Goal: Task Accomplishment & Management: Complete application form

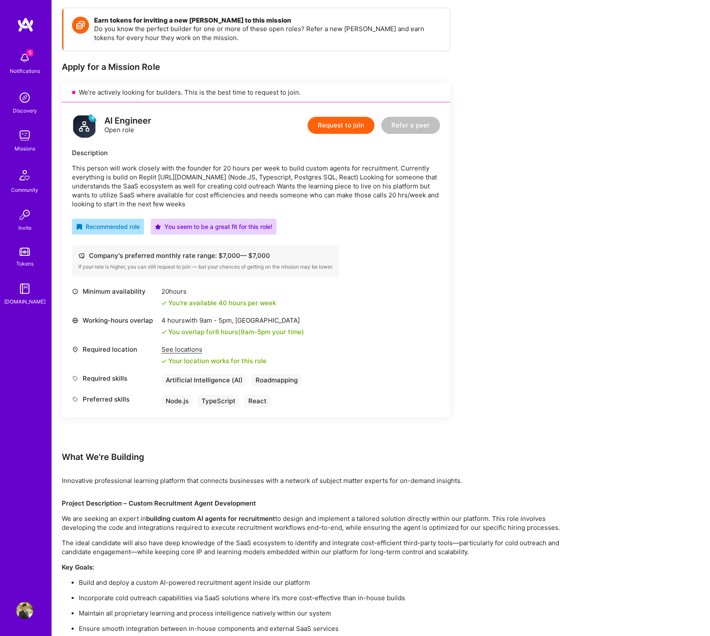
scroll to position [140, 0]
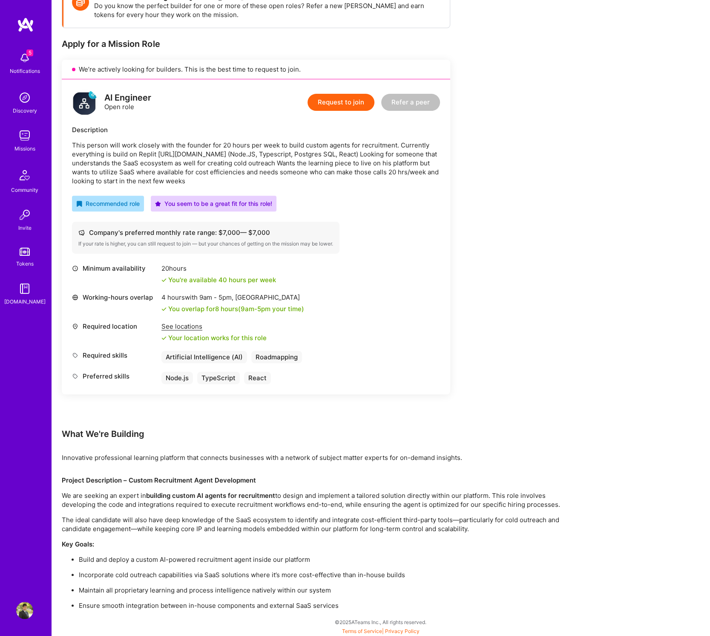
click at [336, 101] on button "Request to join" at bounding box center [341, 102] width 67 height 17
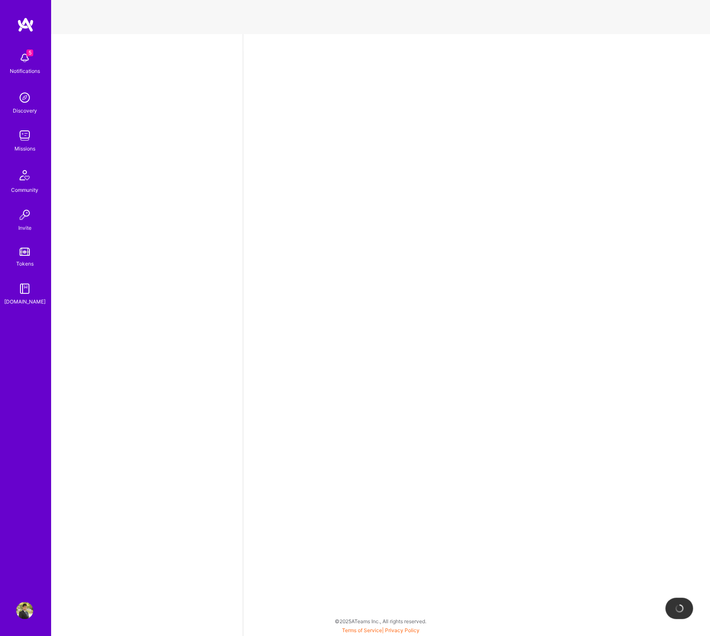
select select "CA"
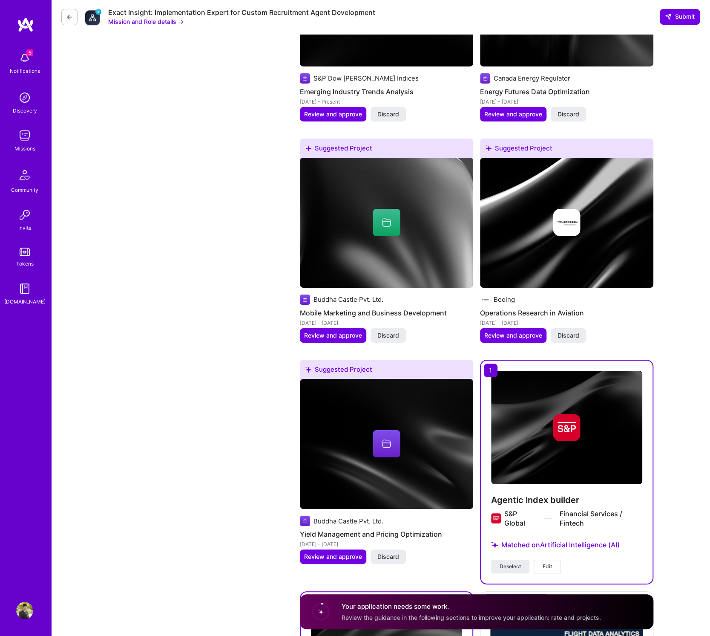
scroll to position [2119, 0]
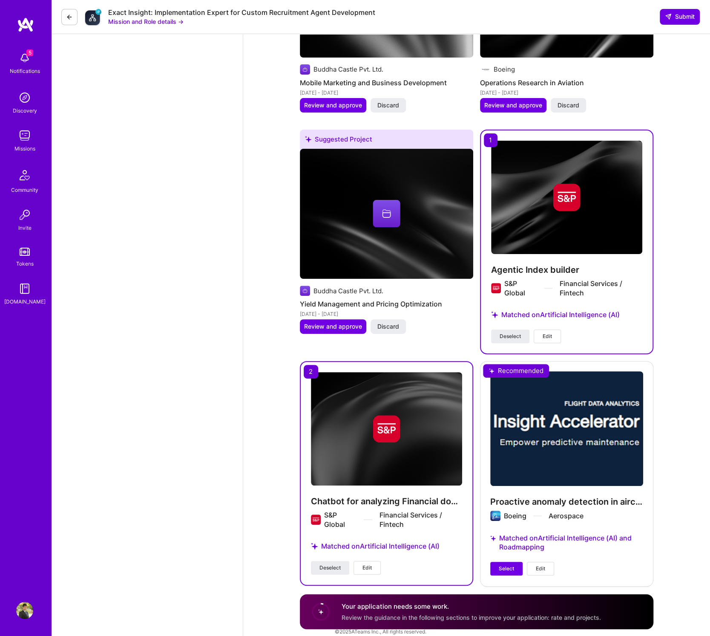
click at [541, 228] on img at bounding box center [566, 197] width 151 height 113
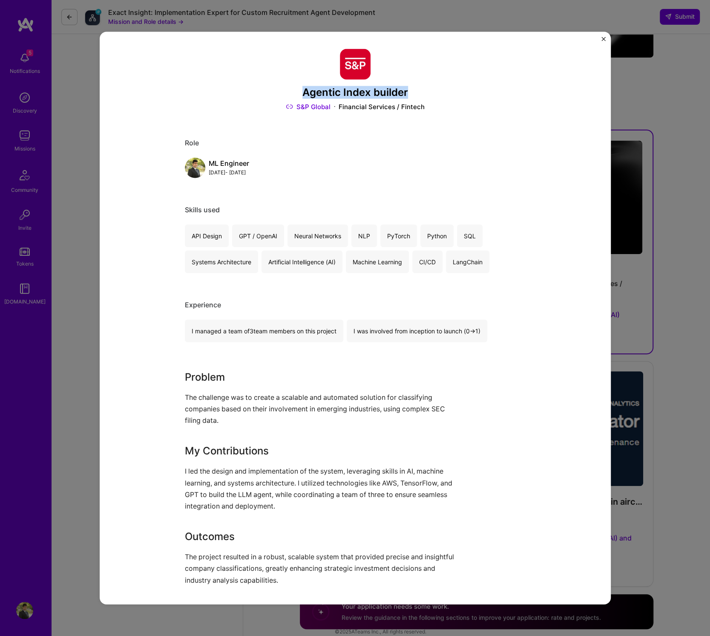
drag, startPoint x: 304, startPoint y: 90, endPoint x: 407, endPoint y: 90, distance: 103.1
click at [407, 90] on h3 "Agentic Index builder" at bounding box center [355, 92] width 341 height 12
copy h3 "Agentic Index builder"
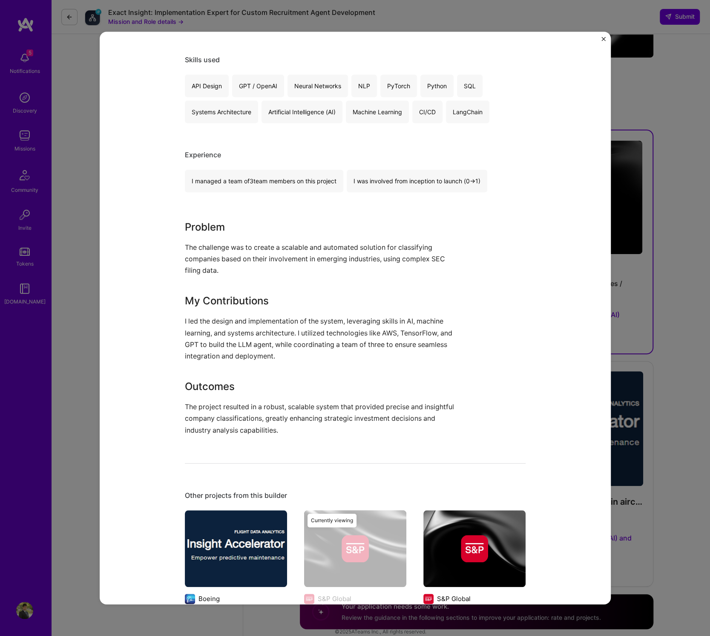
scroll to position [149, 0]
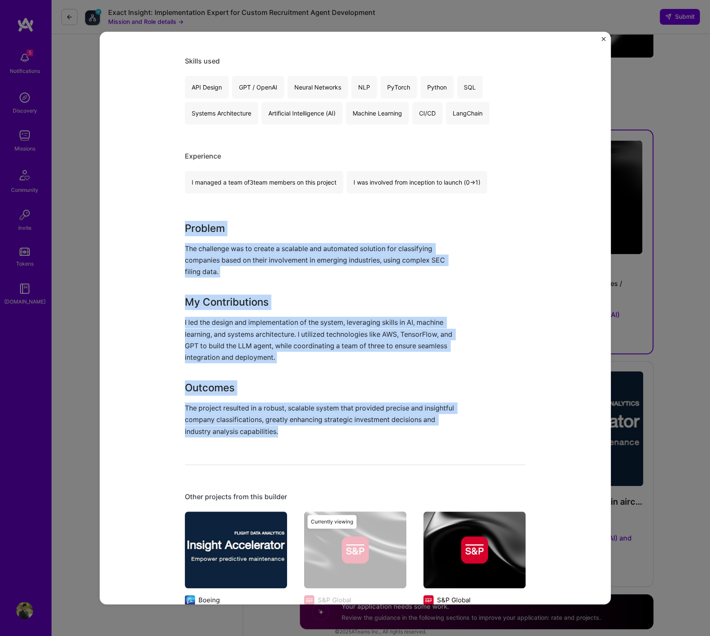
drag, startPoint x: 293, startPoint y: 433, endPoint x: 183, endPoint y: 227, distance: 233.3
click at [183, 227] on div "Agentic Index builder S&P Global Financial Services / Fintech Role ML Engineer …" at bounding box center [355, 318] width 511 height 572
copy div "Problem The challenge was to create a scalable and automated solution for class…"
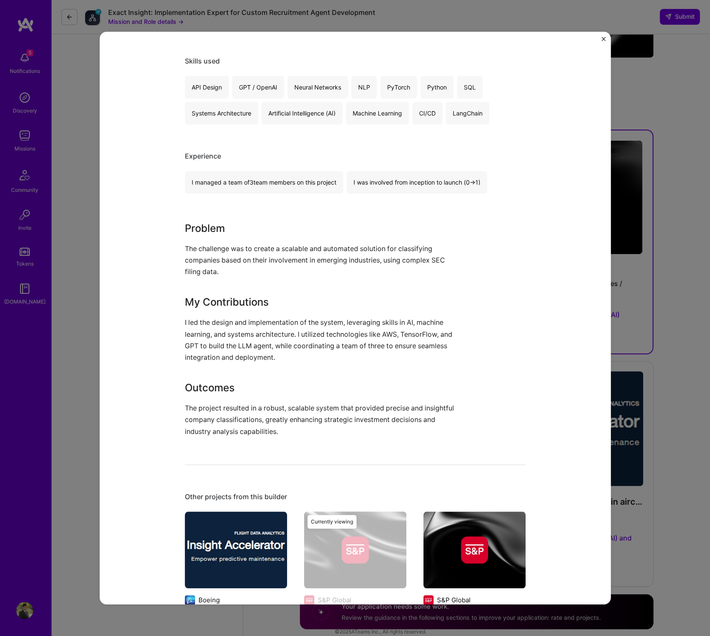
click at [674, 317] on div "Agentic Index builder S&P Global Financial Services / Fintech Role ML Engineer …" at bounding box center [355, 318] width 710 height 636
click at [674, 320] on div "Agentic Index builder S&P Global Financial Services / Fintech Role ML Engineer …" at bounding box center [355, 318] width 710 height 636
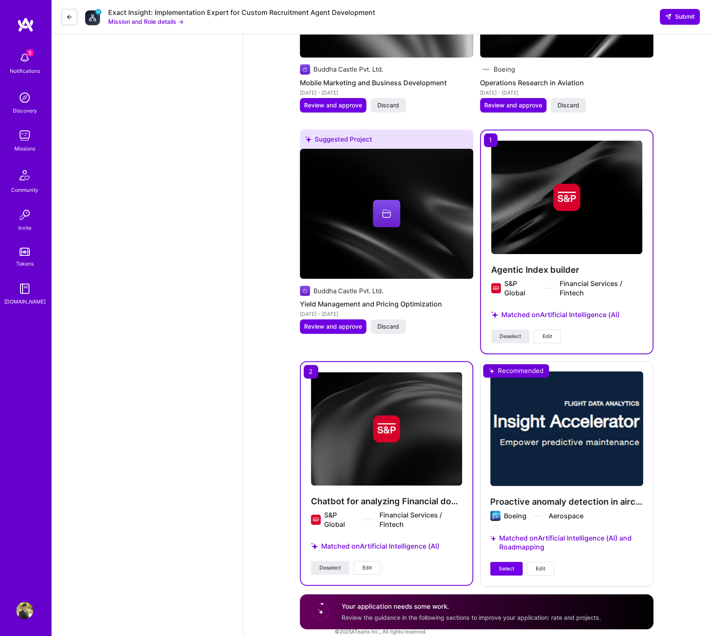
click at [396, 426] on img at bounding box center [386, 428] width 27 height 27
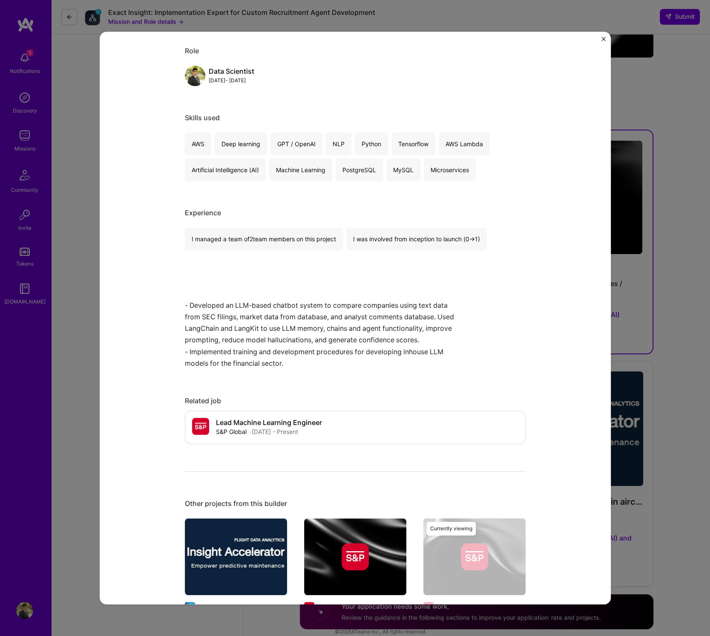
scroll to position [70, 0]
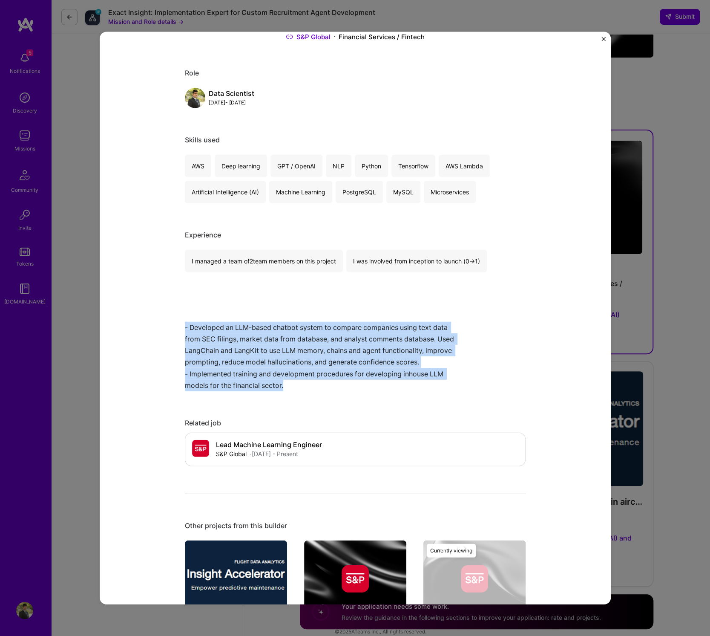
drag, startPoint x: 294, startPoint y: 387, endPoint x: 160, endPoint y: 323, distance: 149.0
click at [160, 323] on div "Chatbot for analyzing Financial documents S&P Global Financial Services / Finte…" at bounding box center [355, 318] width 511 height 572
copy p "- Developed an LLM-based chatbot system to compare companies using text data fr…"
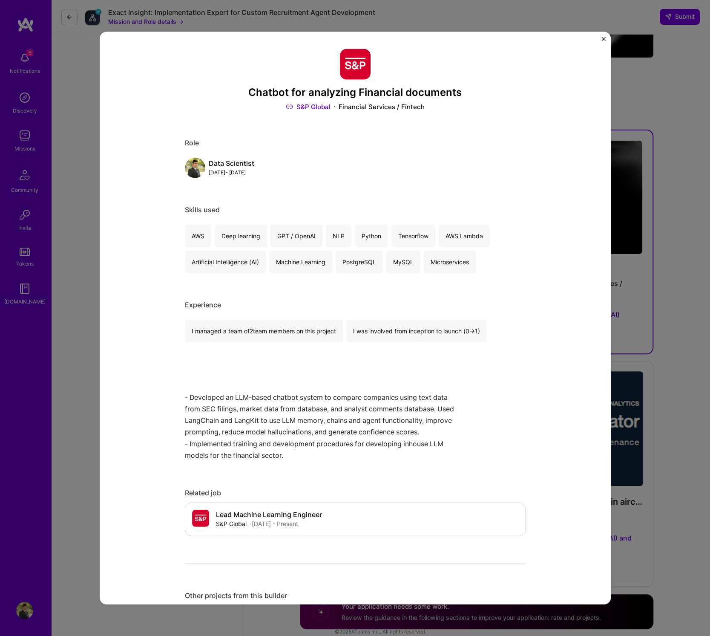
click at [673, 401] on div "Chatbot for analyzing Financial documents S&P Global Financial Services / Finte…" at bounding box center [355, 318] width 710 height 636
click at [603, 37] on img "Close" at bounding box center [604, 39] width 4 height 4
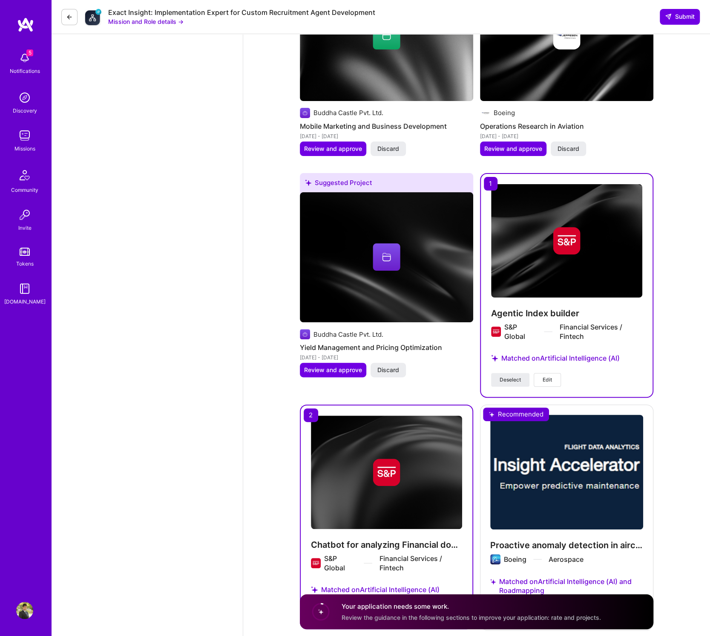
scroll to position [2119, 0]
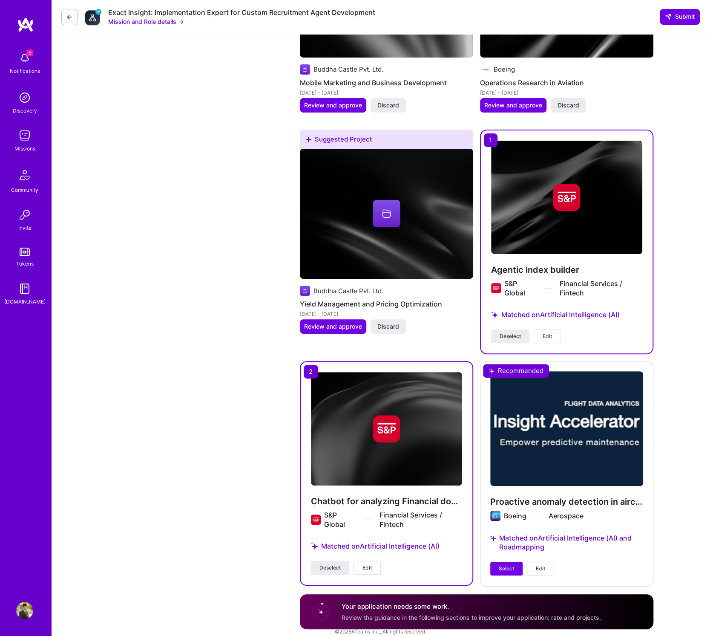
click at [361, 561] on button "Edit" at bounding box center [367, 568] width 27 height 14
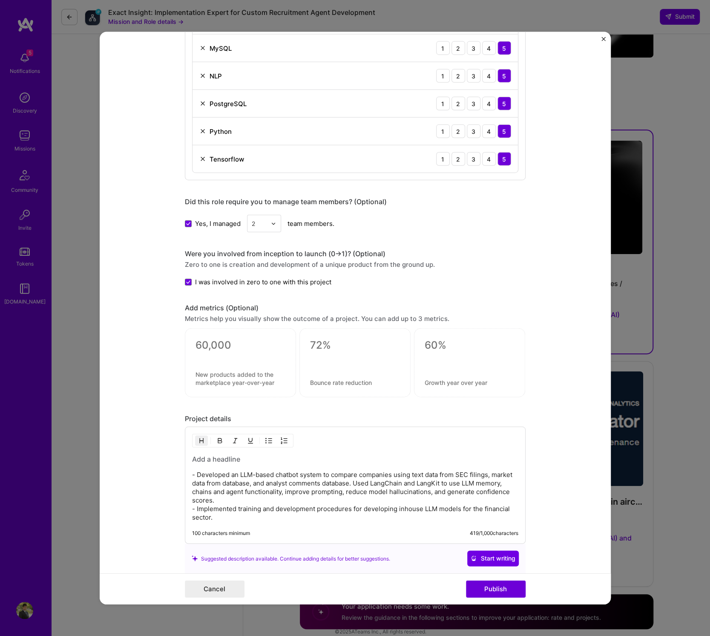
scroll to position [797, 0]
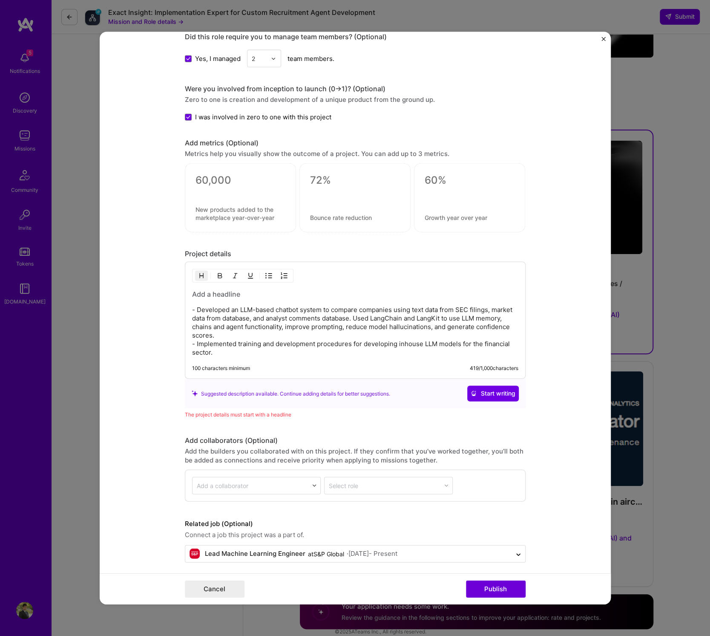
click at [406, 294] on h3 at bounding box center [355, 293] width 326 height 9
click at [361, 305] on p "- Developed an LLM-based chatbot system to compare companies using text data fr…" at bounding box center [355, 330] width 326 height 51
click at [279, 313] on p "- Developed an LLM-based chatbot system to compare various indices offered by S…" at bounding box center [355, 330] width 326 height 51
click at [469, 345] on p "- Developed an LLM-based chatbot system to compare various indices offered by S…" at bounding box center [355, 330] width 326 height 51
click at [432, 330] on p "- Developed an LLM-based chatbot system to compare various indices offered by S…" at bounding box center [355, 330] width 326 height 51
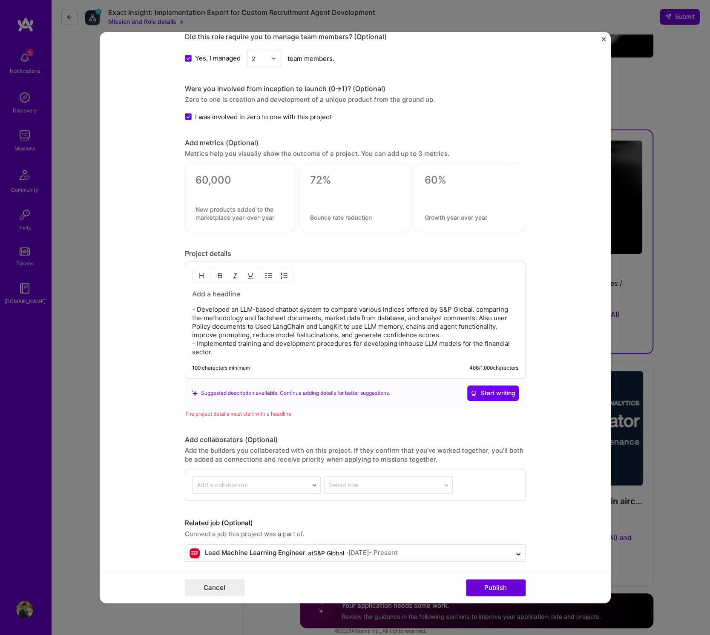
click at [211, 322] on p "- Developed an LLM-based chatbot system to compare various indices offered by S…" at bounding box center [355, 330] width 326 height 51
click at [225, 348] on p "- Developed an LLM-based chatbot system to compare various indices offered by S…" at bounding box center [355, 330] width 326 height 51
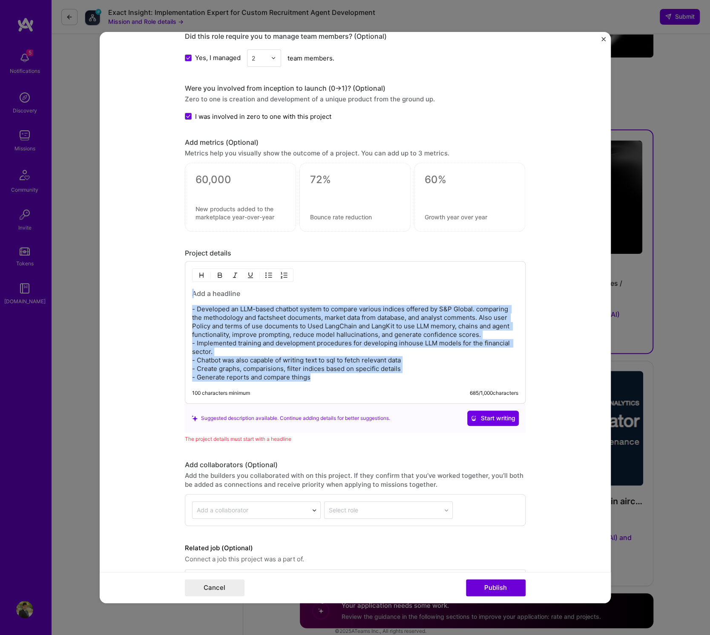
copy div "- Developed an LLM-based chatbot system to compare various indices offered by S…"
click at [413, 357] on p "- Developed an LLM-based chatbot system to compare various indices offered by S…" at bounding box center [355, 343] width 326 height 77
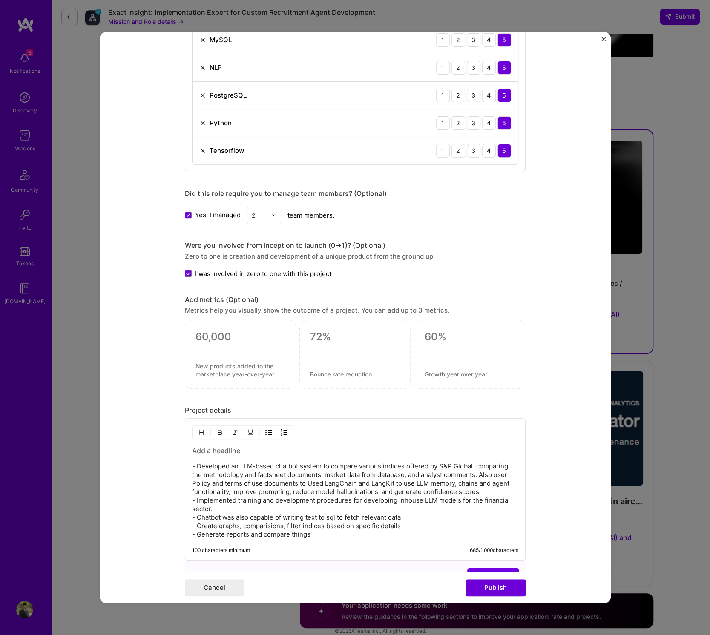
scroll to position [823, 0]
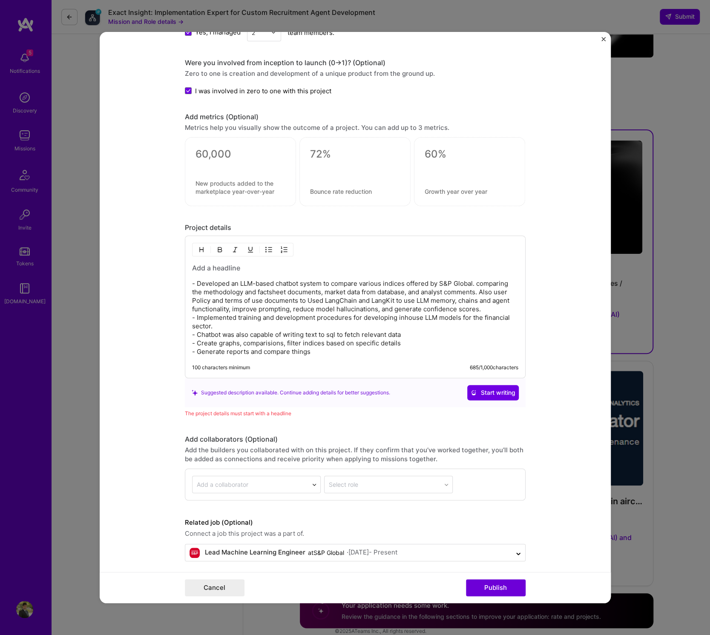
click at [389, 354] on div "- Developed an LLM-based chatbot system to compare various indices offered by S…" at bounding box center [355, 307] width 341 height 143
click at [372, 349] on p "- Developed an LLM-based chatbot system to compare various indices offered by S…" at bounding box center [355, 317] width 326 height 77
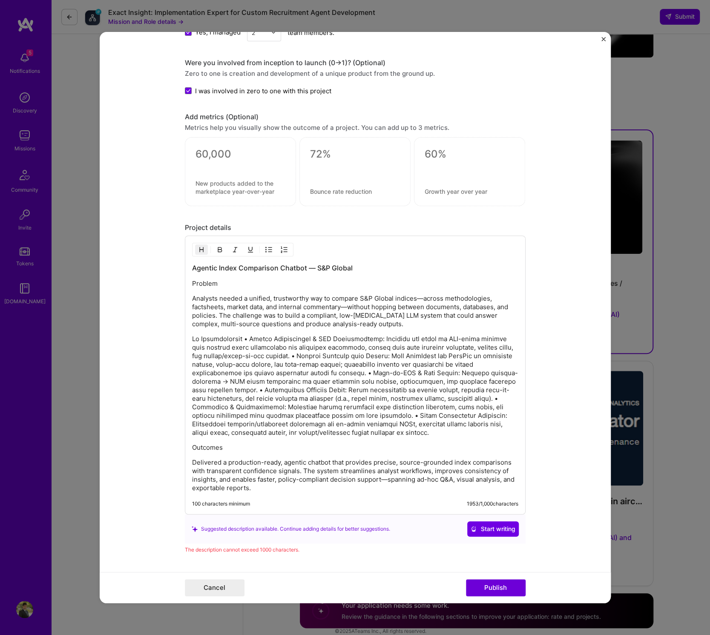
click at [333, 306] on p "Analysts needed a unified, trustworthy way to compare S&P Global indices—across…" at bounding box center [355, 311] width 326 height 34
click at [258, 280] on p "Problem" at bounding box center [355, 283] width 326 height 9
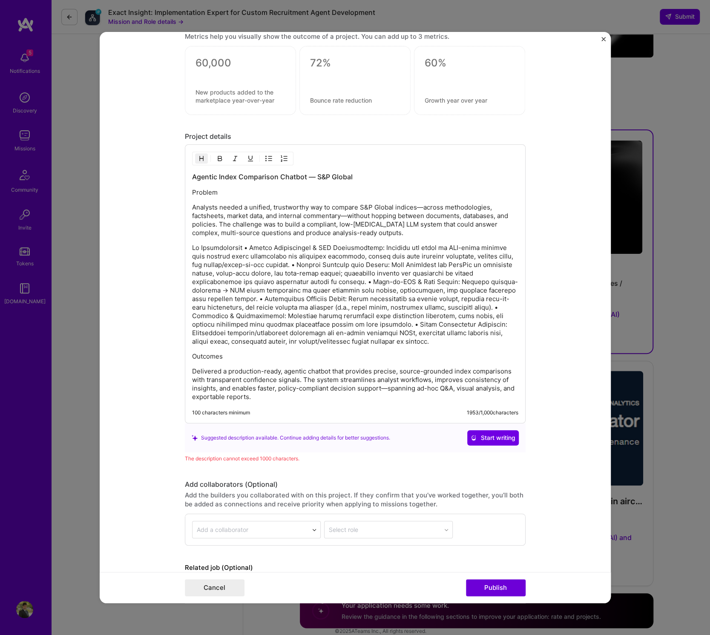
scroll to position [902, 0]
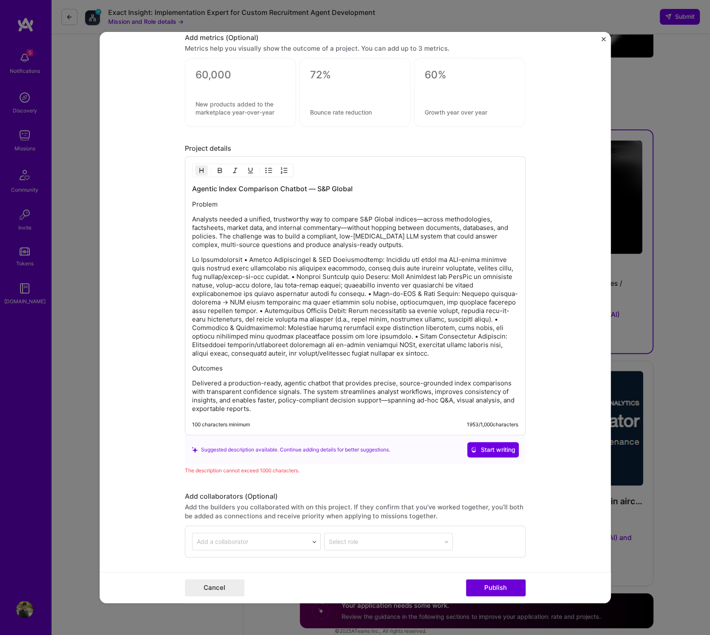
click at [199, 190] on div "Agentic Index Comparison Chatbot — S&P Global Problem Analysts needed a unified…" at bounding box center [355, 298] width 326 height 229
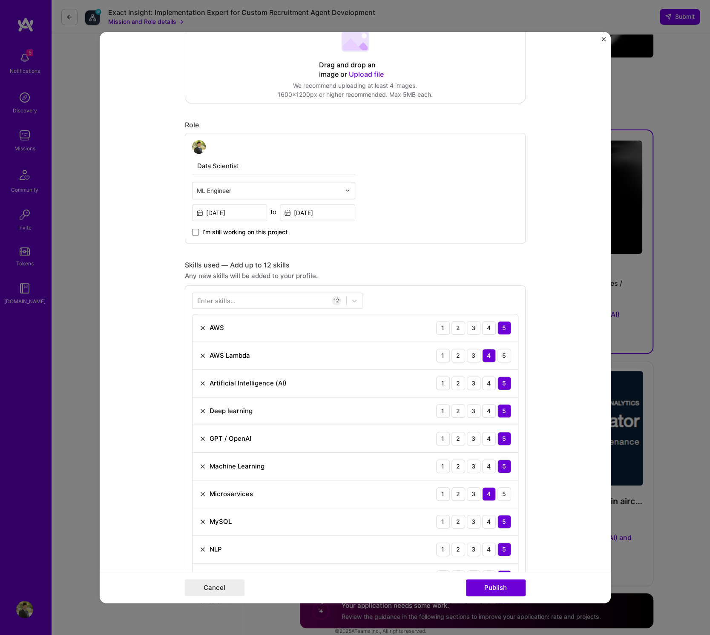
scroll to position [0, 0]
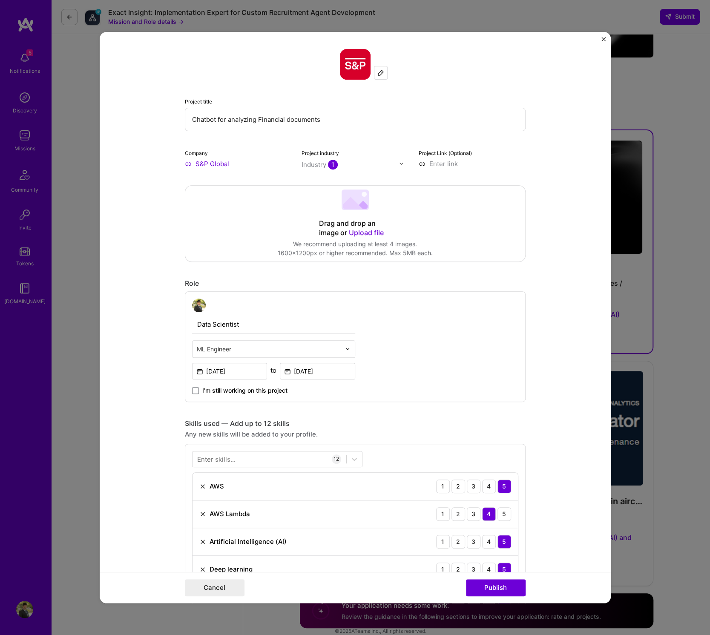
click at [274, 122] on input "Chatbot for analyzing Financial documents" at bounding box center [355, 119] width 341 height 23
paste input "Agentic Index Comparison Chatbot"
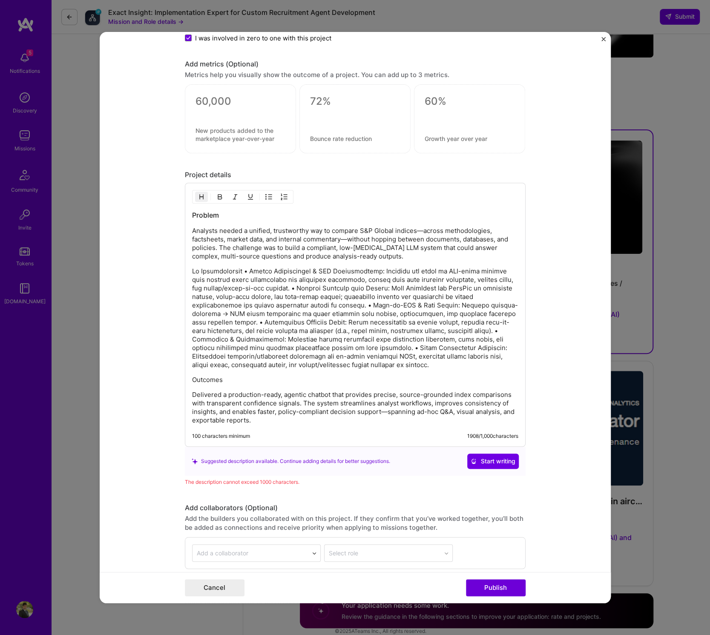
scroll to position [878, 0]
type input "Agentic Index Comparison Chatbot"
click at [273, 253] on p "Analysts needed a unified, trustworthy way to compare S&P Global indices—across…" at bounding box center [355, 242] width 326 height 34
click at [248, 268] on p at bounding box center [355, 316] width 326 height 102
drag, startPoint x: 192, startPoint y: 265, endPoint x: 242, endPoint y: 263, distance: 49.9
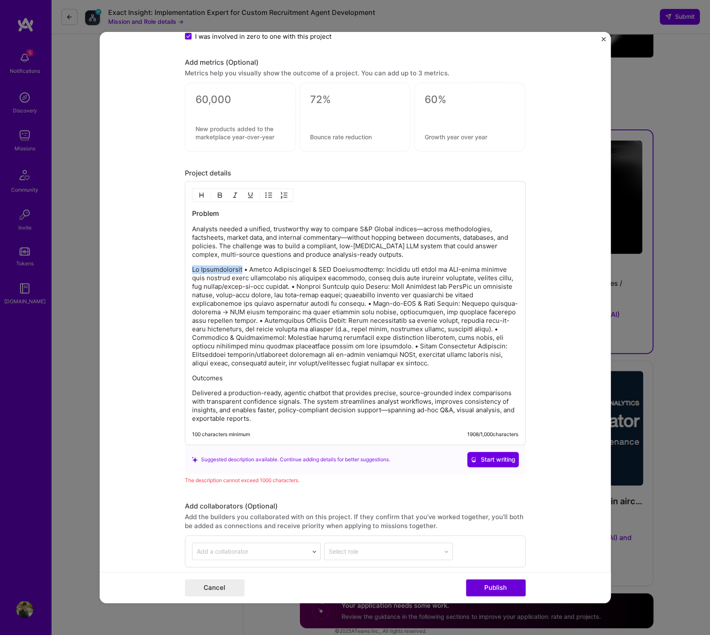
click at [242, 265] on p at bounding box center [355, 316] width 326 height 102
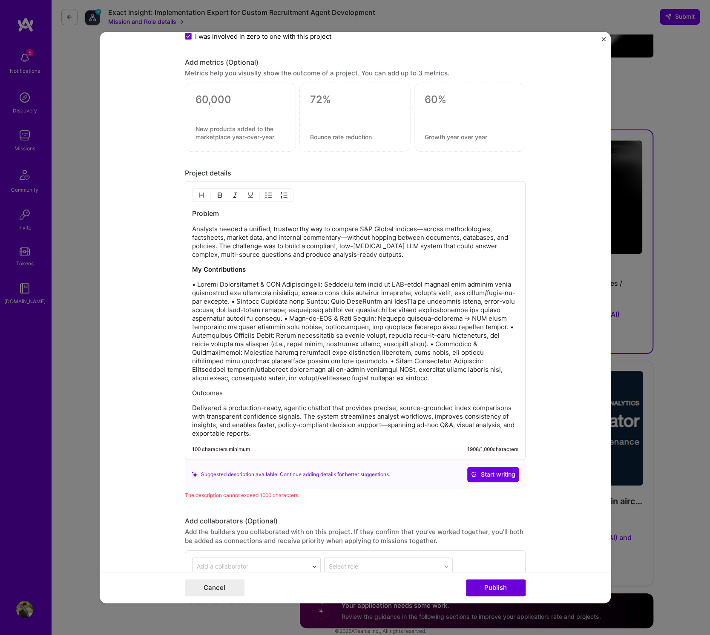
click at [281, 296] on p at bounding box center [355, 331] width 326 height 102
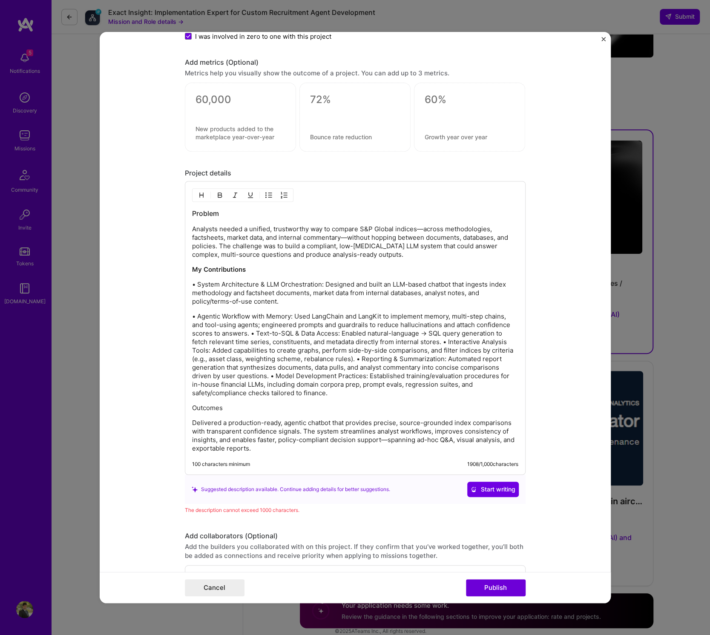
click at [248, 328] on p "• Agentic Workflow with Memory: Used LangChain and LangKit to implement memory,…" at bounding box center [355, 354] width 326 height 85
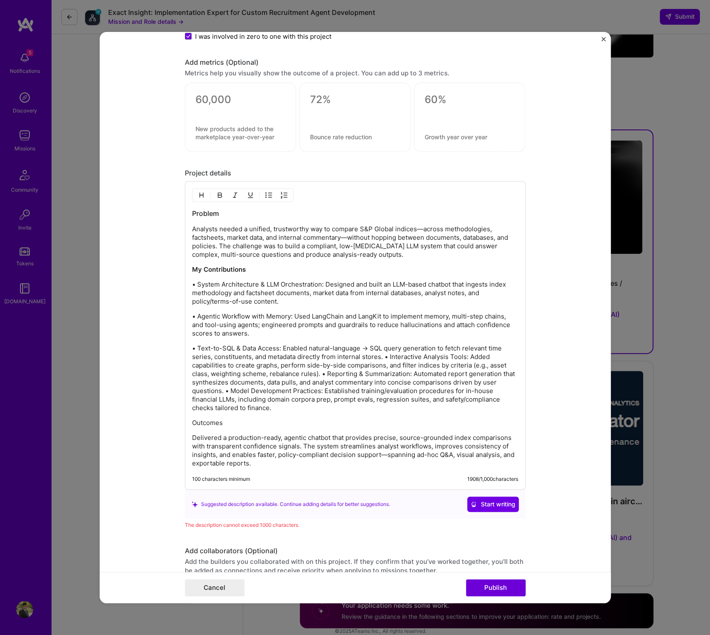
click at [386, 351] on p "• Text-to-SQL & Data Access: Enabled natural-language → SQL query generation to…" at bounding box center [355, 378] width 326 height 68
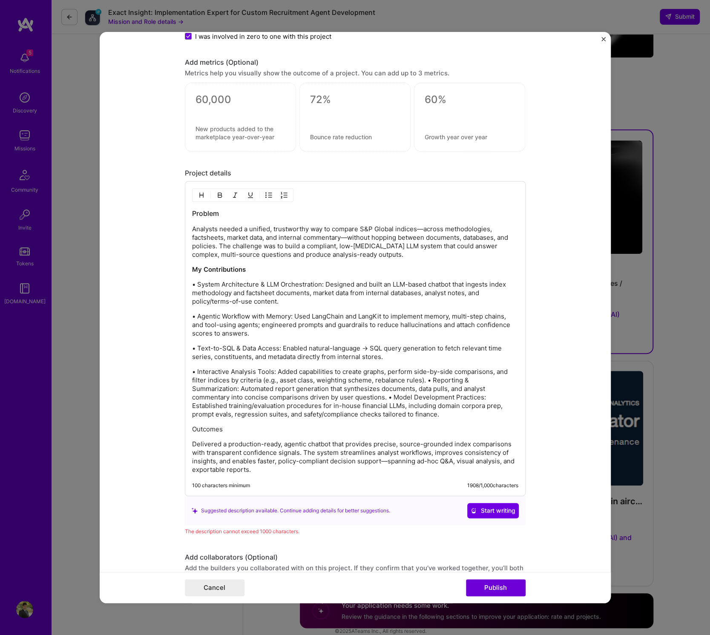
click at [427, 377] on p "• Interactive Analysis Tools: Added capabilities to create graphs, perform side…" at bounding box center [355, 393] width 326 height 51
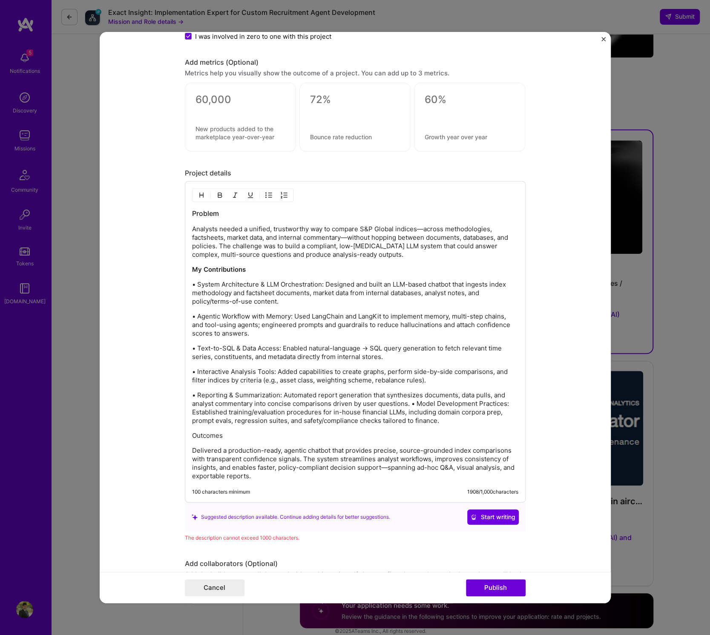
click at [411, 400] on p "• Reporting & Summarization: Automated report generation that synthesizes docum…" at bounding box center [355, 408] width 326 height 34
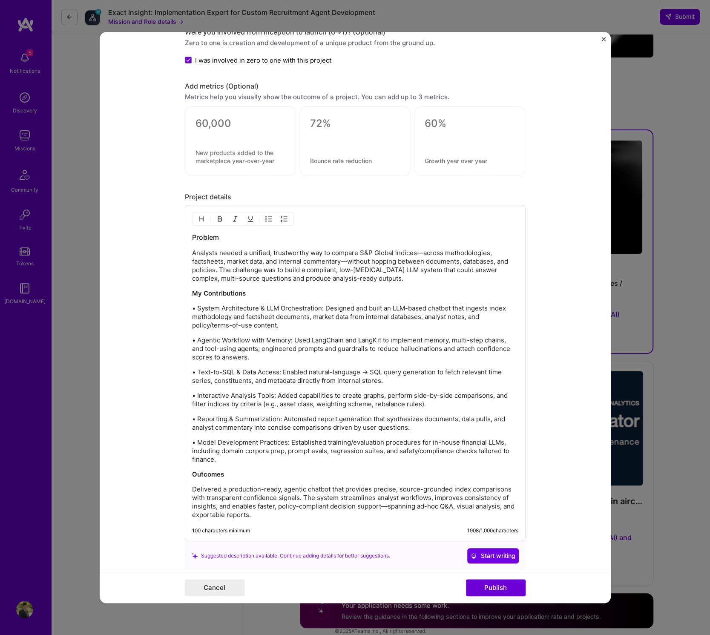
scroll to position [863, 0]
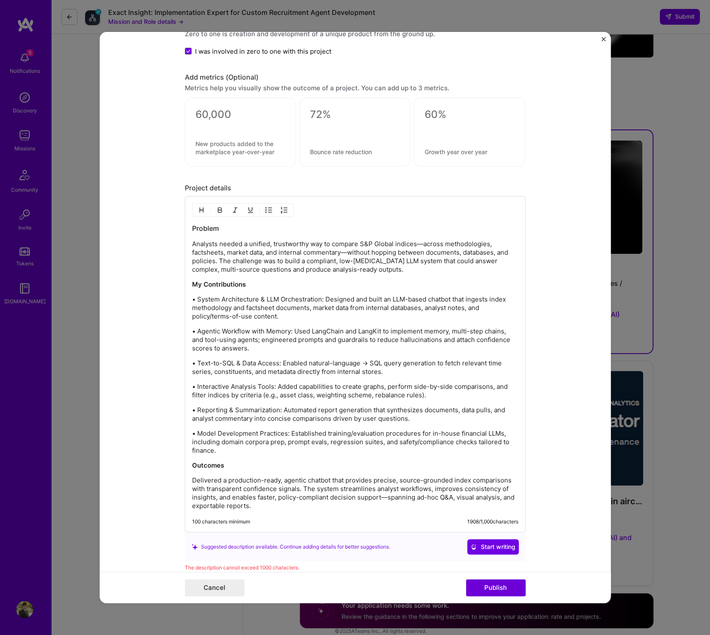
click at [261, 316] on p "• System Architecture & LLM Orchestration: Designed and built an LLM-based chat…" at bounding box center [355, 308] width 326 height 26
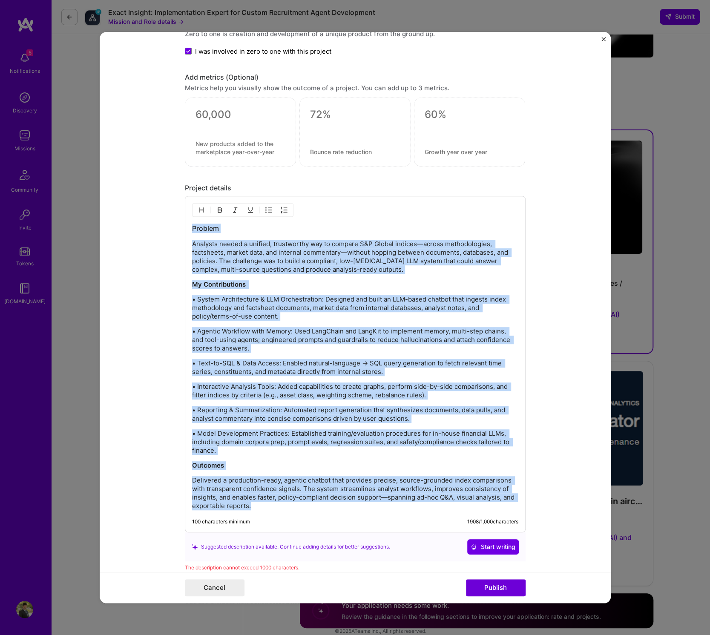
copy div "Loremip Dolorsit ametco a elitsed, doeiusmodte inc ut laboree D&M Aliqua enimad…"
click at [279, 281] on p "My Contributions" at bounding box center [355, 284] width 326 height 9
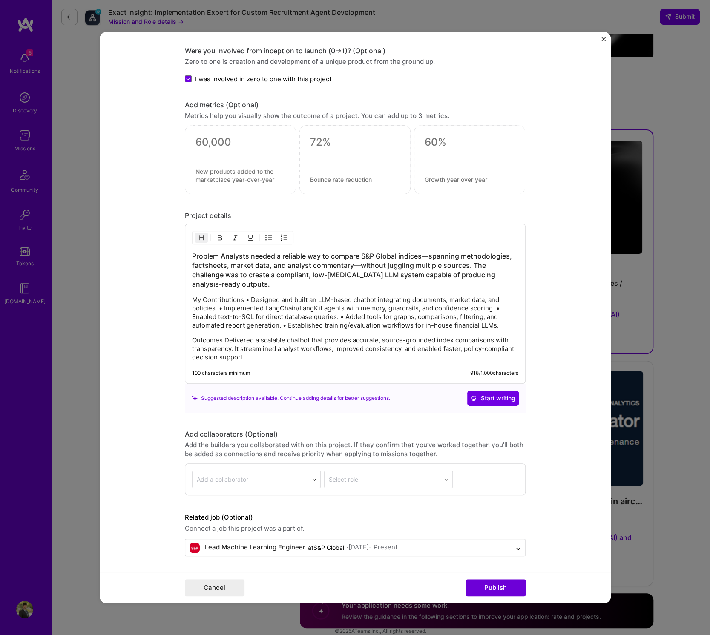
scroll to position [830, 0]
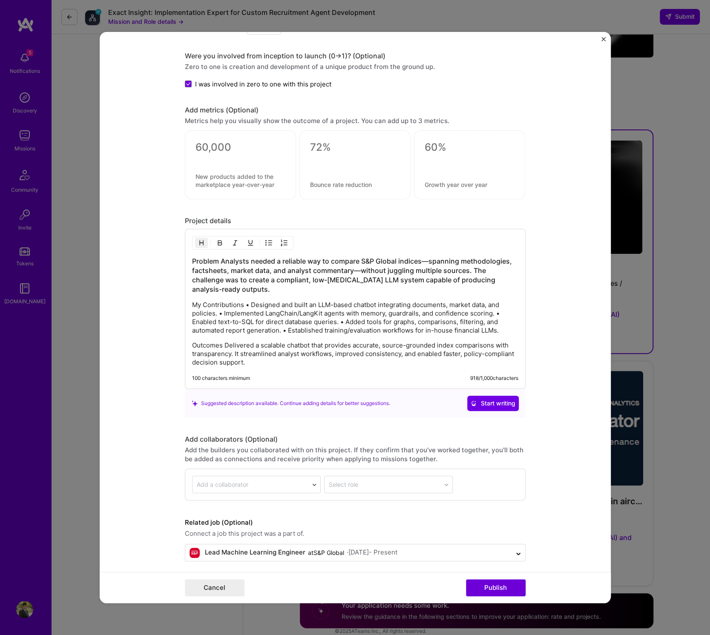
click at [222, 257] on h3 "Problem Analysts needed a reliable way to compare S&P Global indices—spanning m…" at bounding box center [355, 274] width 326 height 37
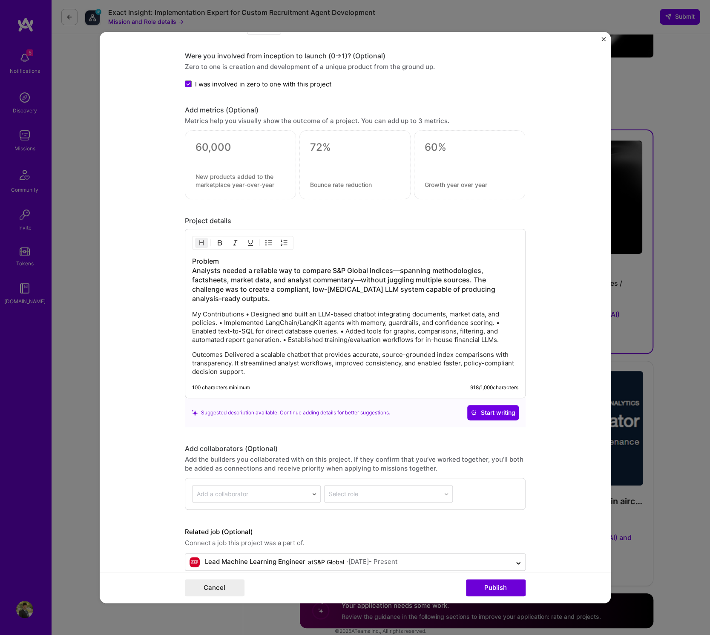
scroll to position [839, 0]
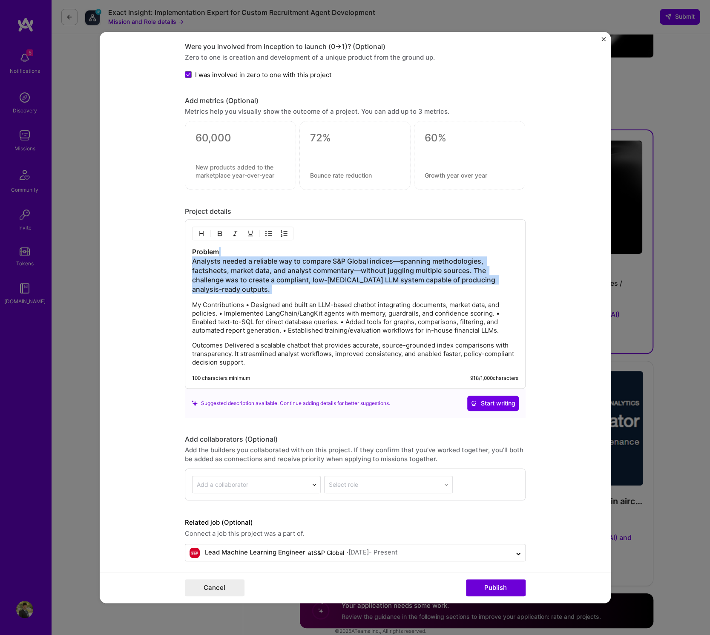
click at [272, 286] on h3 "Problem Analysts needed a reliable way to compare S&P Global indices—spanning m…" at bounding box center [355, 270] width 326 height 47
drag, startPoint x: 272, startPoint y: 286, endPoint x: 189, endPoint y: 261, distance: 86.4
click at [189, 261] on div "Problem Analysts needed a reliable way to compare S&P Global indices—spanning m…" at bounding box center [355, 304] width 341 height 170
click at [201, 230] on img "button" at bounding box center [201, 233] width 7 height 7
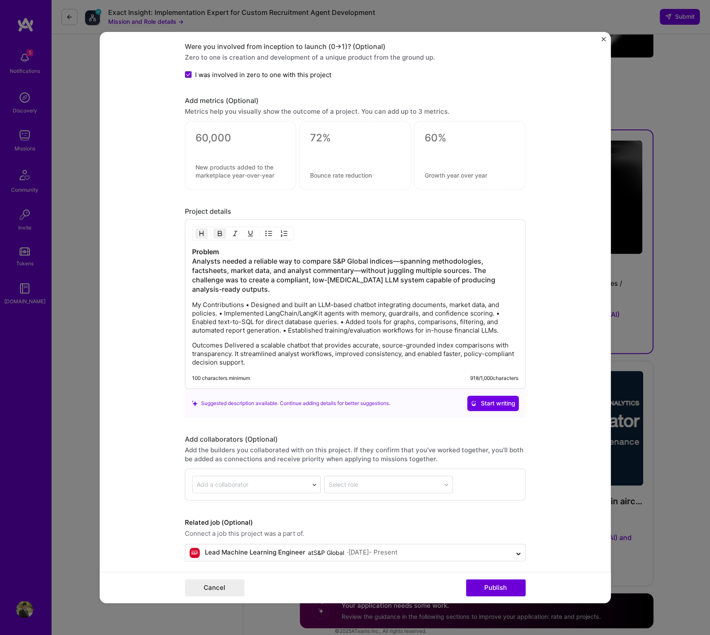
click at [227, 259] on h3 "Problem Analysts needed a reliable way to compare S&P Global indices—spanning m…" at bounding box center [355, 270] width 326 height 47
click at [226, 264] on h3 "Problem Analysts needed a reliable way to compare S&P Global indices—spanning m…" at bounding box center [355, 270] width 326 height 47
click at [219, 296] on div "Problem Analysts needed a reliable way to compare S&P Global indices—spanning m…" at bounding box center [355, 307] width 326 height 120
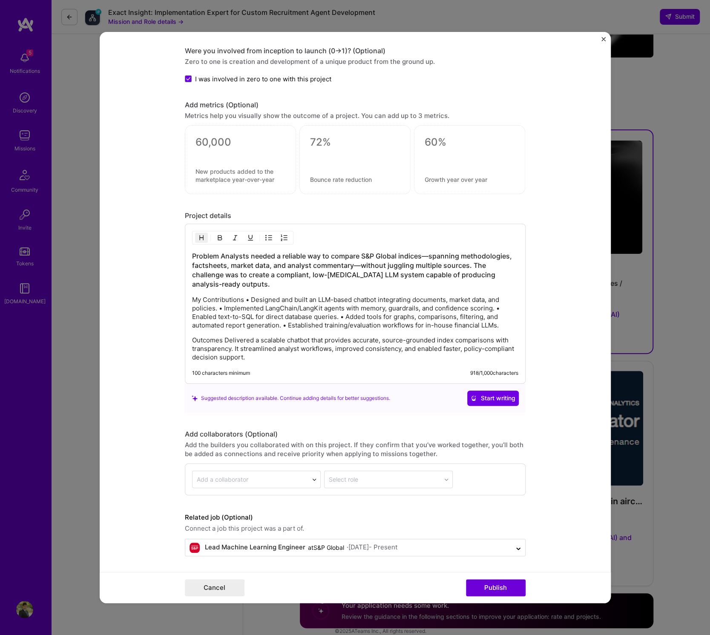
scroll to position [830, 0]
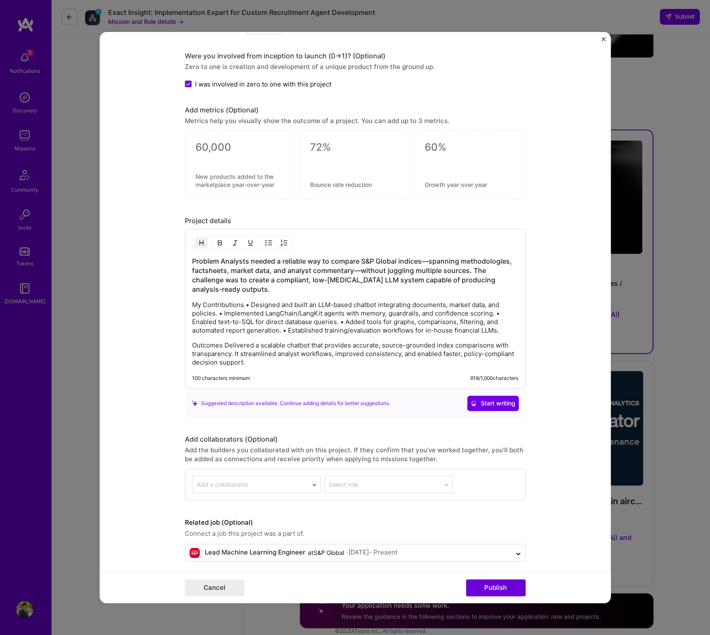
click at [222, 256] on h3 "Problem Analysts needed a reliable way to compare S&P Global indices—spanning m…" at bounding box center [355, 274] width 326 height 37
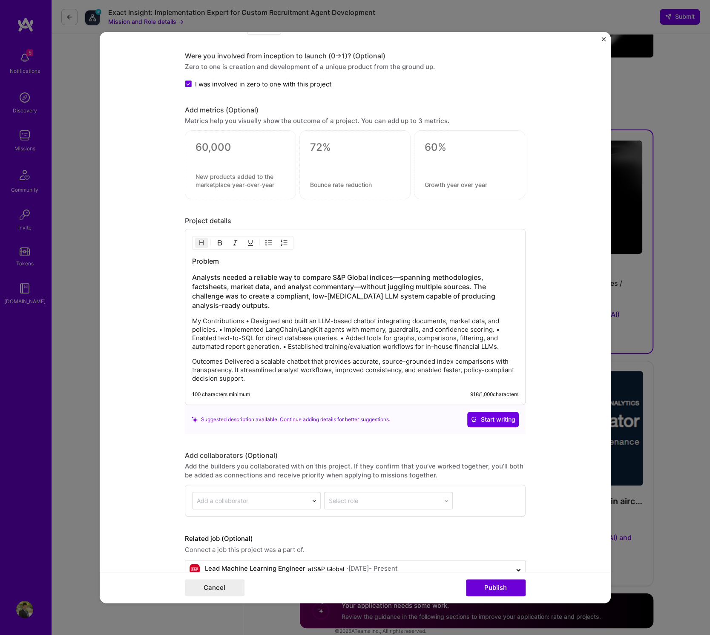
scroll to position [839, 0]
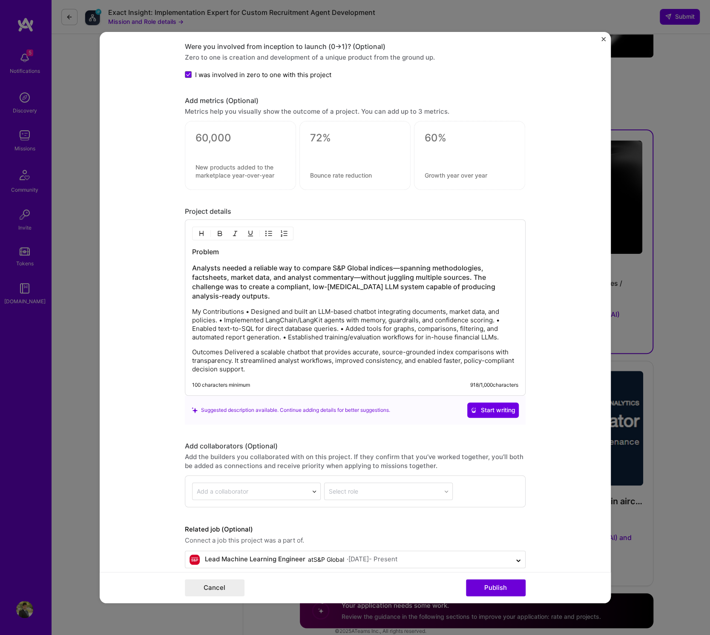
click at [260, 279] on h3 "Analysts needed a reliable way to compare S&P Global indices—spanning methodolo…" at bounding box center [355, 281] width 326 height 37
click at [247, 309] on p "My Contributions • Designed and built an LLM-based chatbot integrating document…" at bounding box center [355, 325] width 326 height 34
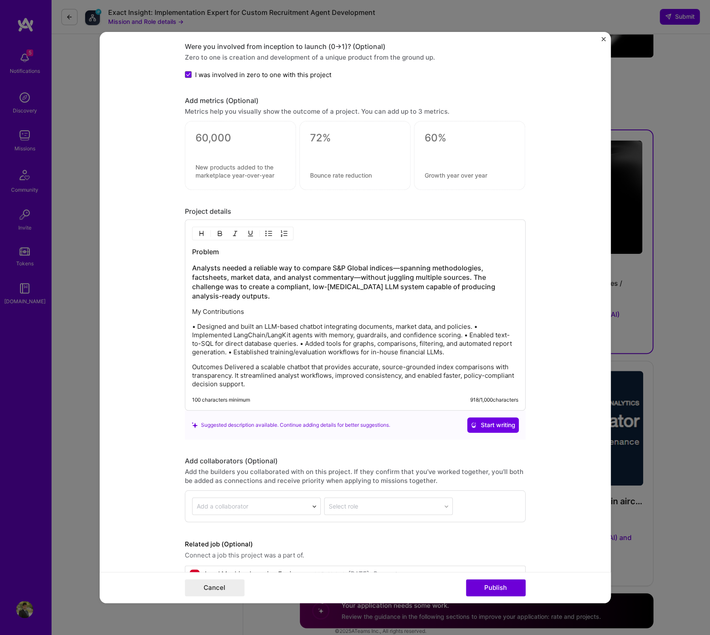
click at [477, 324] on p "• Designed and built an LLM-based chatbot integrating documents, market data, a…" at bounding box center [355, 340] width 326 height 34
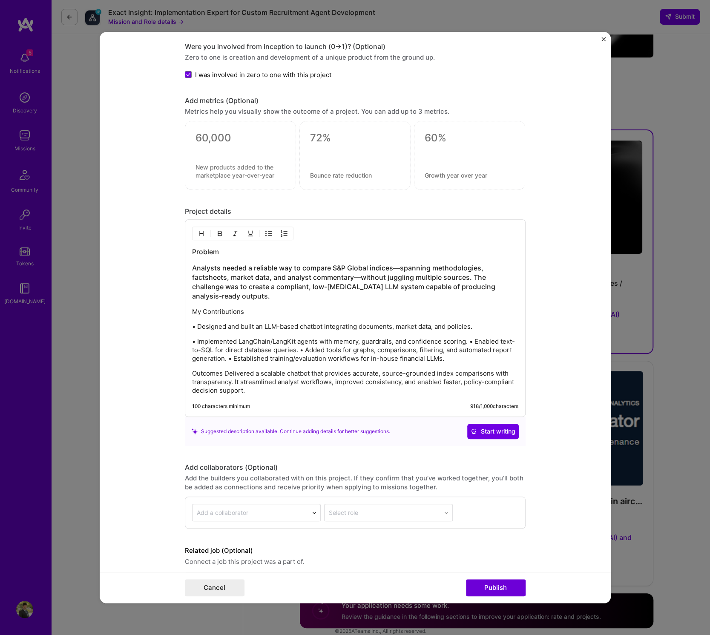
click at [301, 346] on p "• Implemented LangChain/LangKit agents with memory, guardrails, and confidence …" at bounding box center [355, 350] width 326 height 26
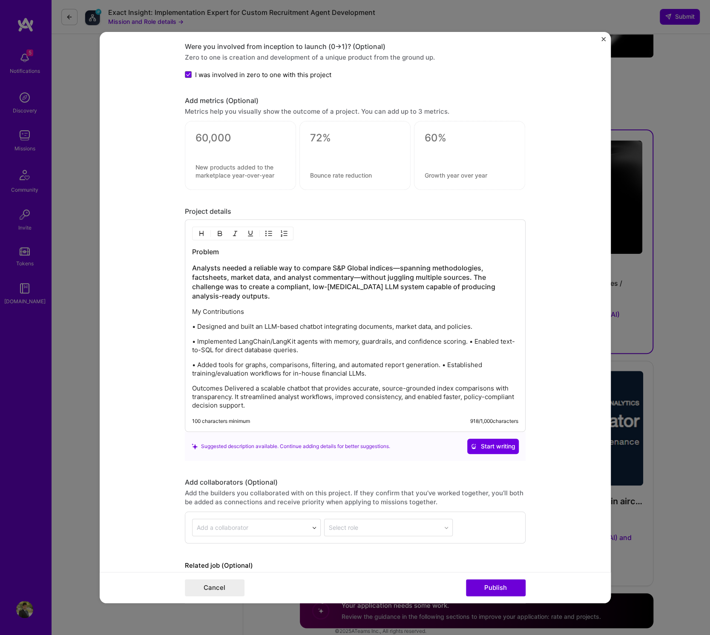
click at [444, 361] on p "• Added tools for graphs, comparisons, filtering, and automated report generati…" at bounding box center [355, 369] width 326 height 17
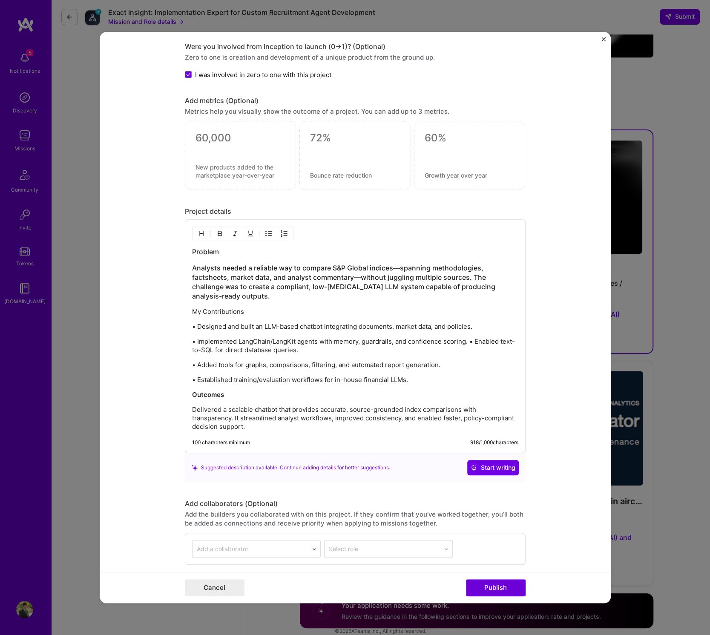
click at [346, 371] on div "Problem Analysts needed a reliable way to compare S&P Global indices—spanning m…" at bounding box center [355, 339] width 326 height 184
drag, startPoint x: 250, startPoint y: 308, endPoint x: 170, endPoint y: 308, distance: 79.2
click at [170, 308] on form "Project title Agentic Index Comparison Chatbot Company S&P Global Project indus…" at bounding box center [355, 318] width 511 height 572
click at [229, 323] on p "• Designed and built an LLM-based chatbot integrating documents, market data, a…" at bounding box center [355, 327] width 326 height 9
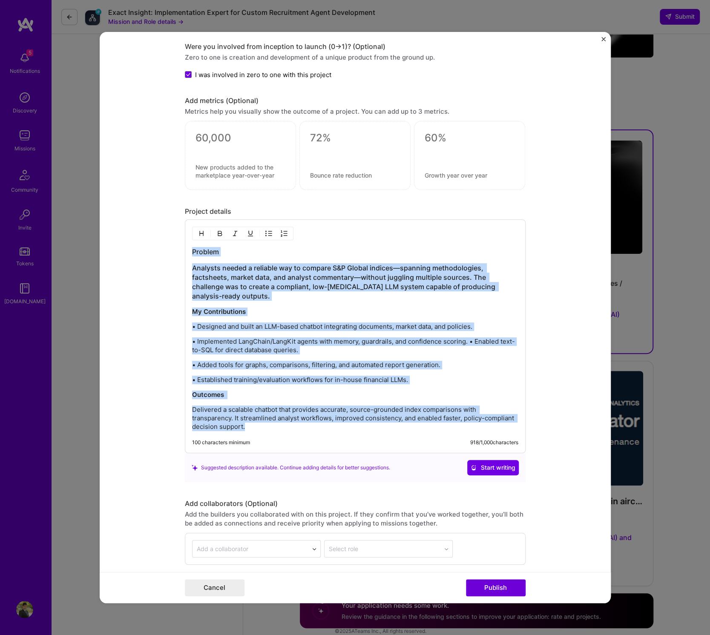
drag, startPoint x: 255, startPoint y: 421, endPoint x: 187, endPoint y: 242, distance: 191.2
click at [187, 242] on div "Problem Analysts needed a reliable way to compare S&P Global indices—spanning m…" at bounding box center [355, 336] width 341 height 234
copy div "Problem Analysts needed a reliable way to compare S&P Global indices—spanning m…"
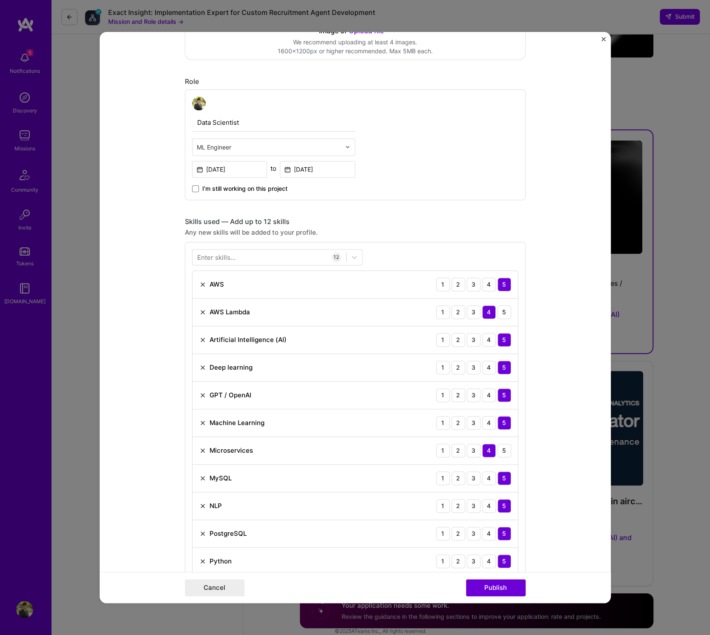
scroll to position [0, 0]
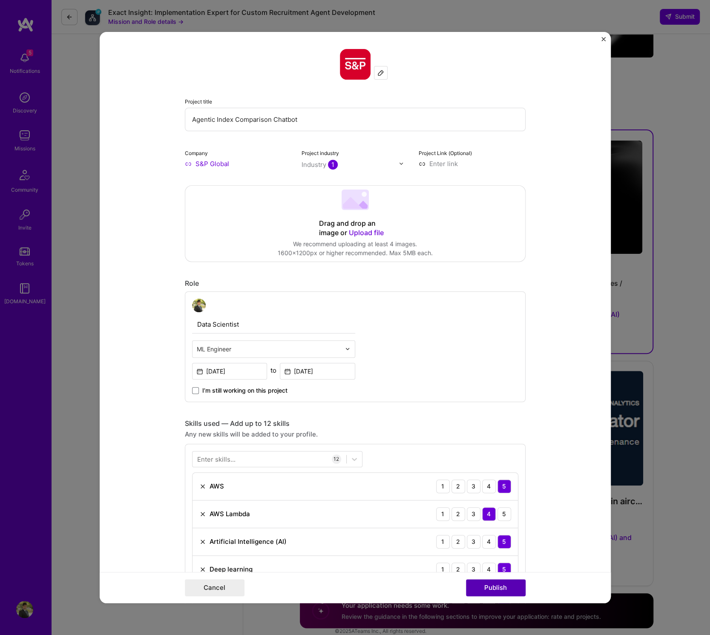
click at [504, 593] on button "Publish" at bounding box center [496, 587] width 60 height 17
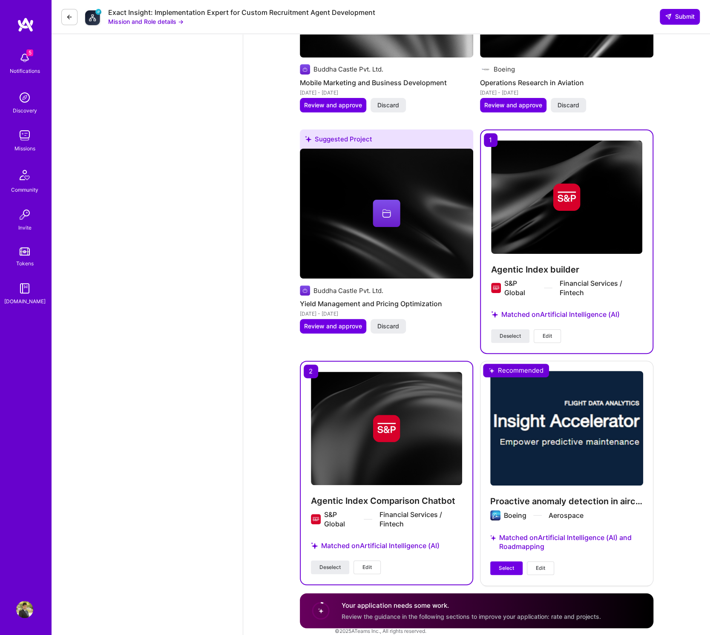
click at [380, 461] on img at bounding box center [386, 428] width 151 height 113
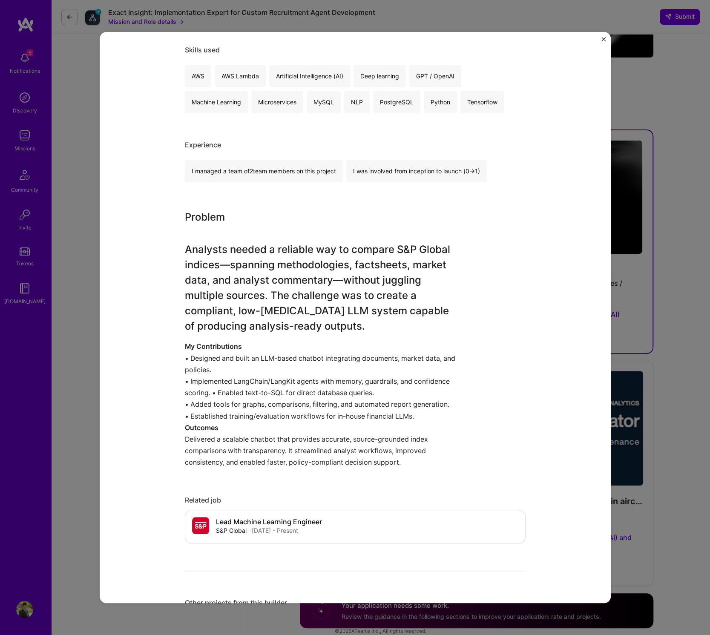
click at [362, 334] on div "Problem Analysts needed a reliable way to compare S&P Global indices—spanning m…" at bounding box center [323, 339] width 277 height 259
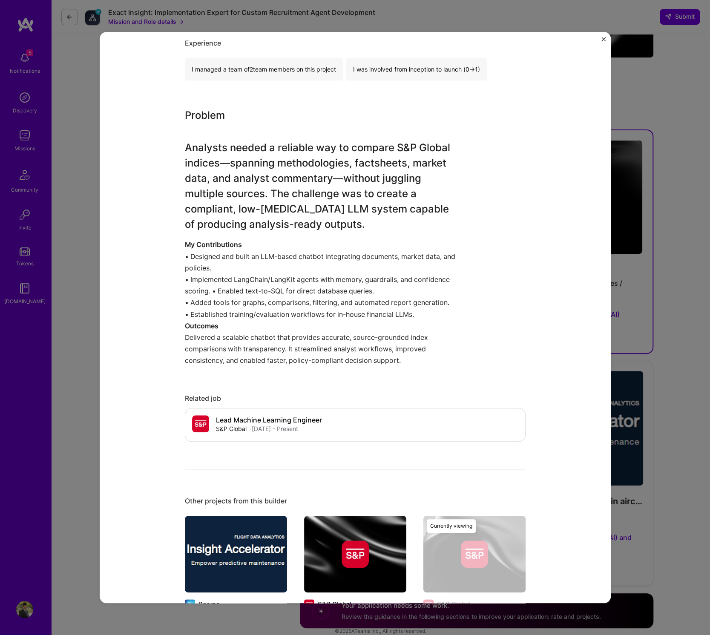
scroll to position [332, 0]
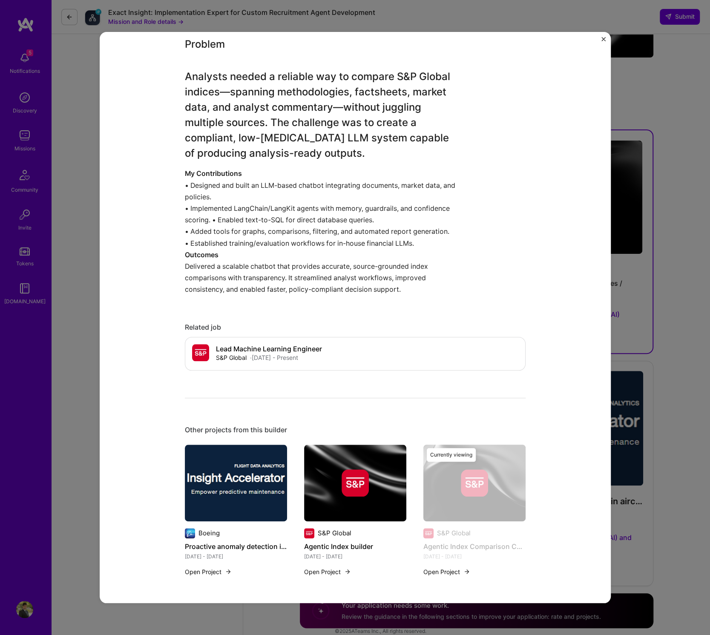
click at [602, 42] on button "Close" at bounding box center [604, 41] width 4 height 9
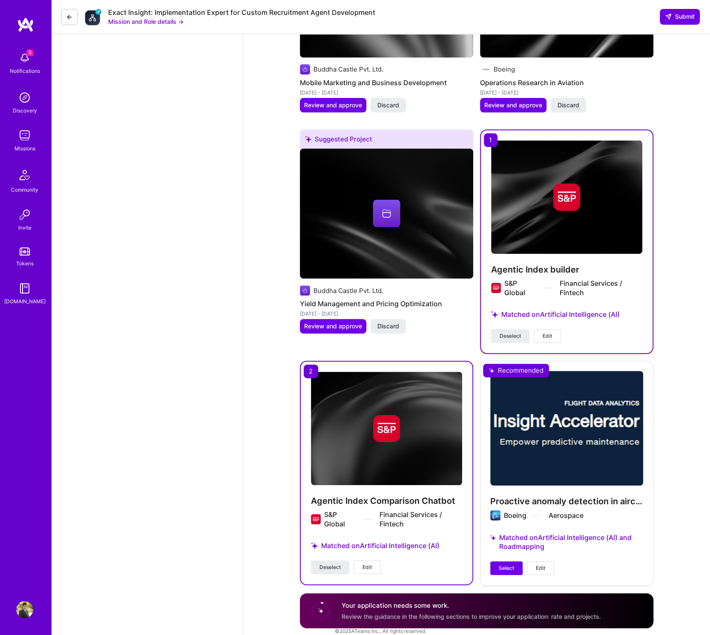
click at [368, 564] on span "Edit" at bounding box center [367, 568] width 9 height 8
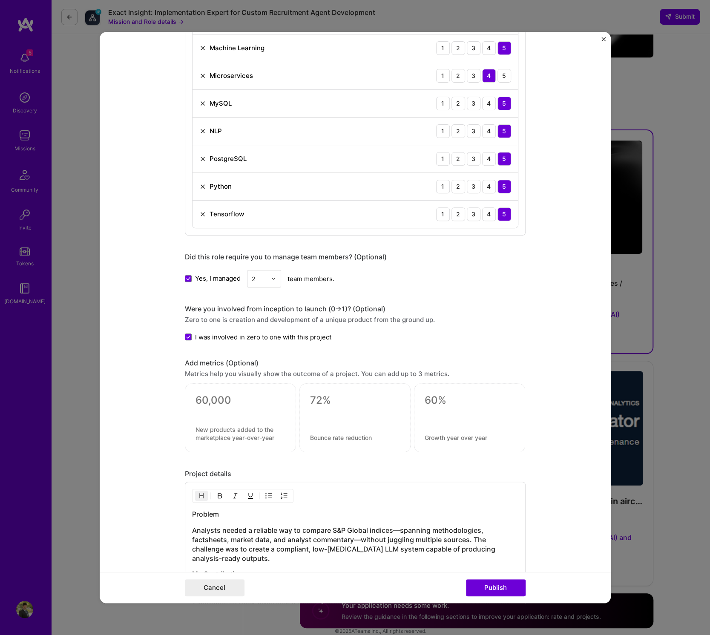
scroll to position [904, 0]
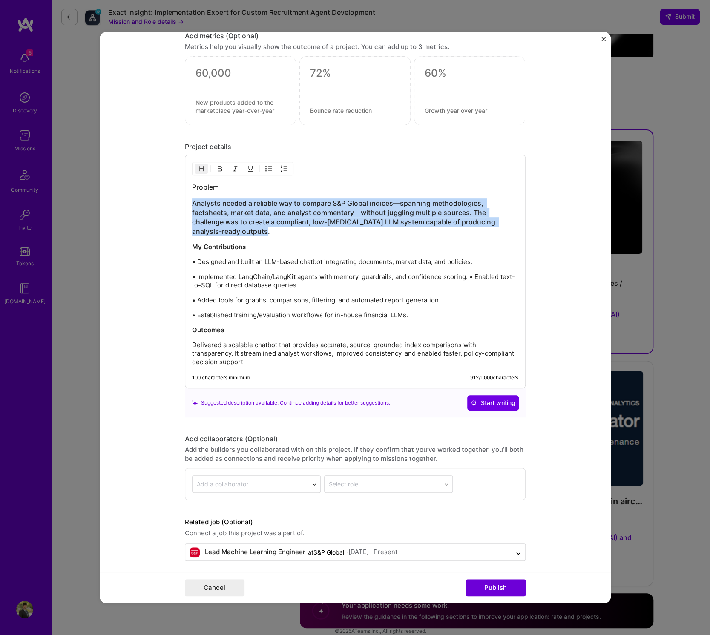
drag, startPoint x: 241, startPoint y: 227, endPoint x: 184, endPoint y: 197, distance: 64.8
click at [184, 197] on form "Project title Agentic Index Comparison Chatbot Company S&P Global Project indus…" at bounding box center [355, 318] width 511 height 572
click at [199, 165] on img "button" at bounding box center [201, 168] width 7 height 7
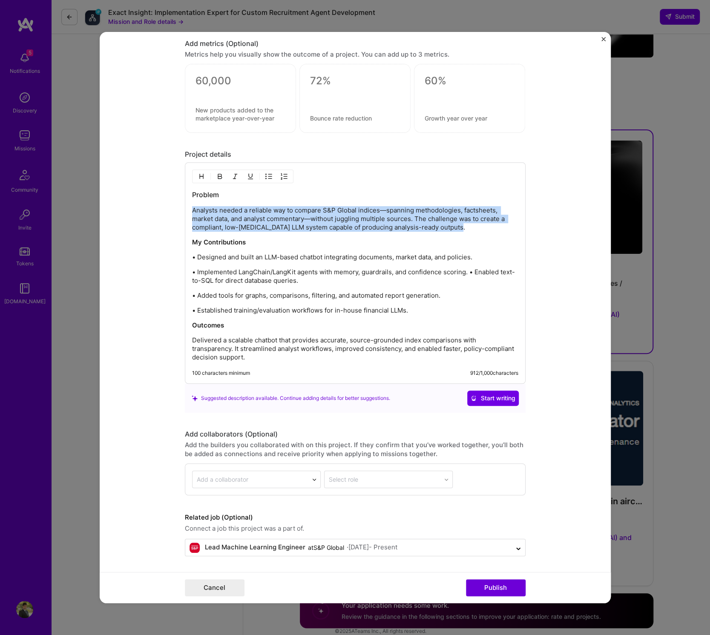
scroll to position [891, 0]
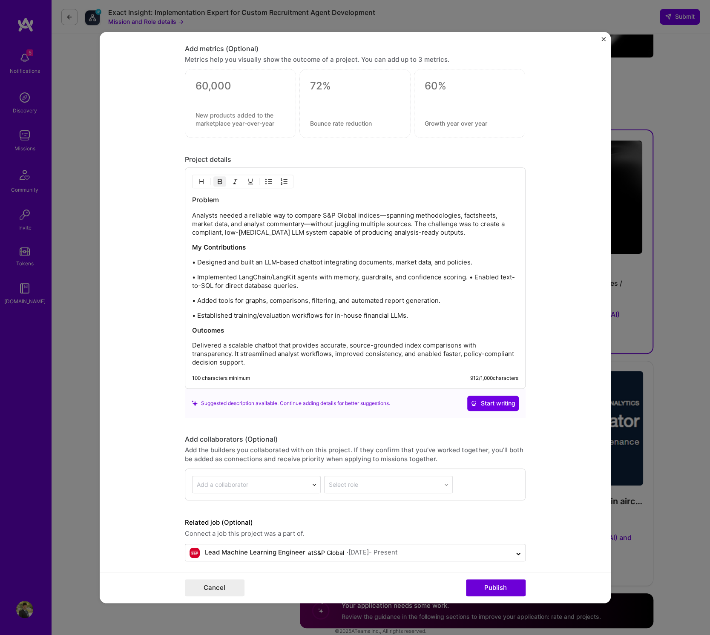
click at [268, 235] on div "Problem Analysts needed a reliable way to compare S&P Global indices—spanning m…" at bounding box center [355, 281] width 326 height 172
click at [492, 589] on button "Publish" at bounding box center [496, 587] width 60 height 17
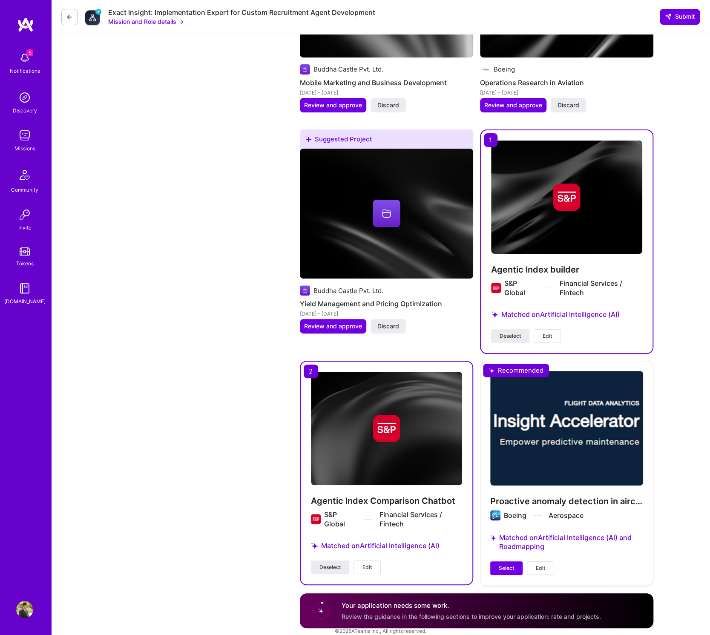
click at [392, 452] on img at bounding box center [386, 428] width 151 height 113
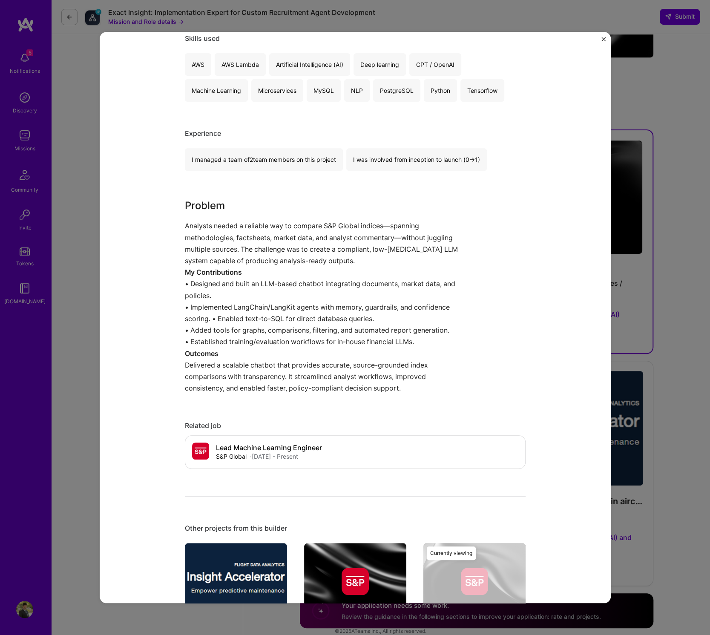
scroll to position [241, 0]
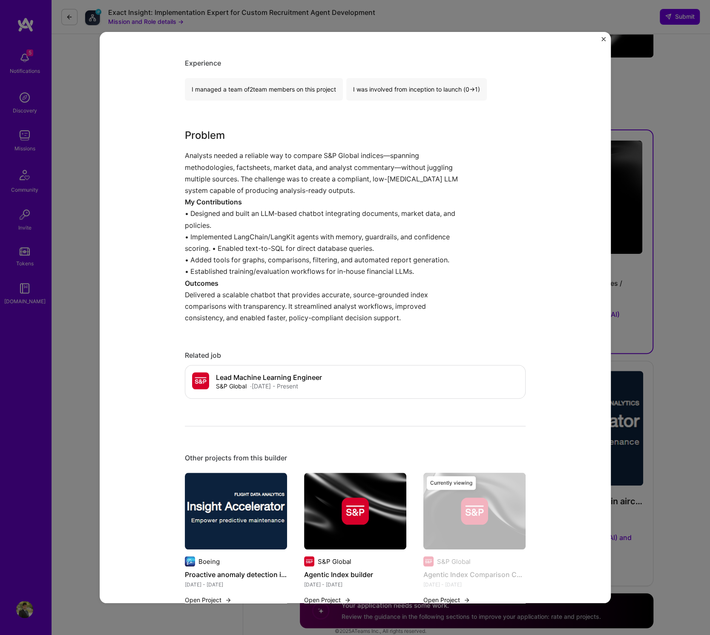
click at [676, 355] on div "Agentic Index Comparison Chatbot S&P Global Financial Services / Fintech Role D…" at bounding box center [355, 317] width 710 height 635
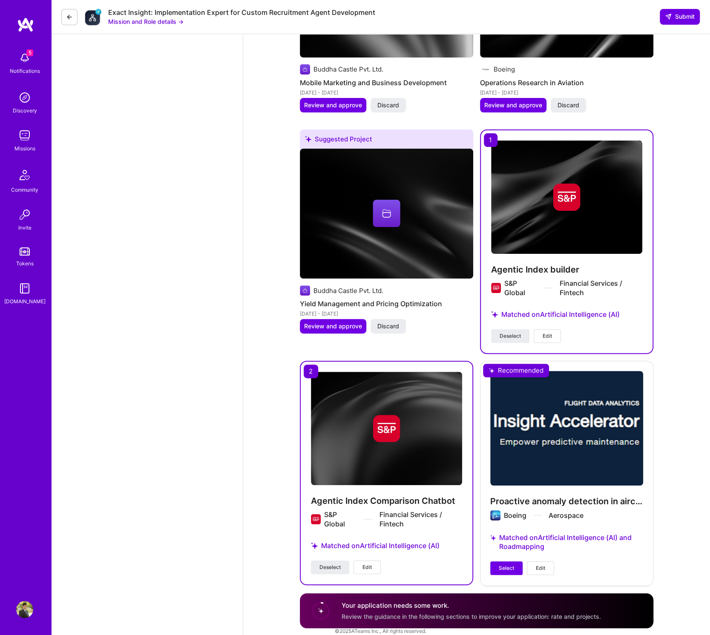
click at [441, 441] on img at bounding box center [386, 428] width 151 height 113
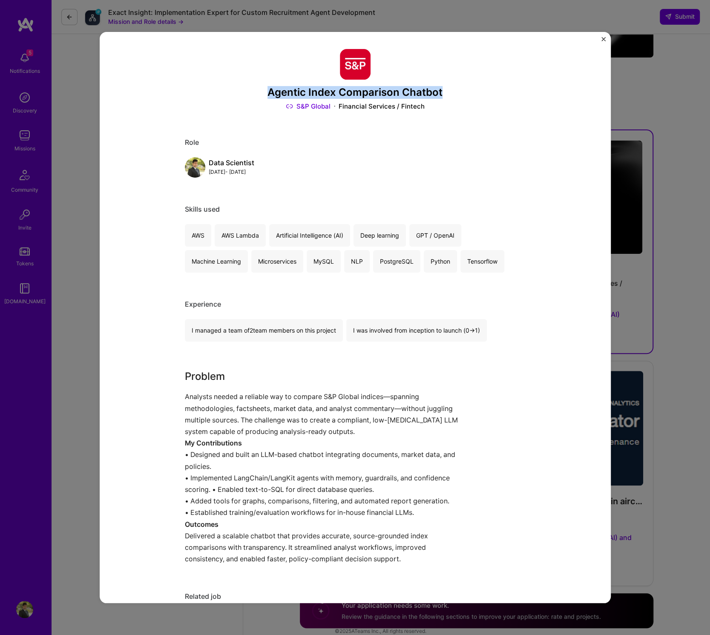
drag, startPoint x: 268, startPoint y: 89, endPoint x: 447, endPoint y: 94, distance: 179.0
click at [447, 94] on h3 "Agentic Index Comparison Chatbot" at bounding box center [355, 92] width 341 height 12
copy h3 "Agentic Index Comparison Chatbot"
click at [317, 404] on p "Analysts needed a reliable way to compare S&P Global indices—spanning methodolo…" at bounding box center [323, 414] width 277 height 46
click at [557, 65] on div "Agentic Index Comparison Chatbot S&P Global Financial Services / Fintech Role D…" at bounding box center [355, 318] width 511 height 572
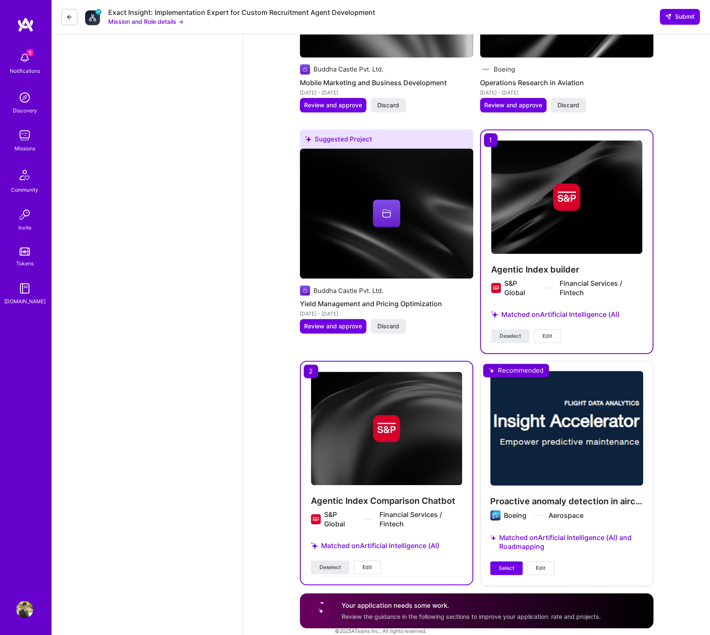
click at [372, 561] on button "Edit" at bounding box center [367, 568] width 27 height 14
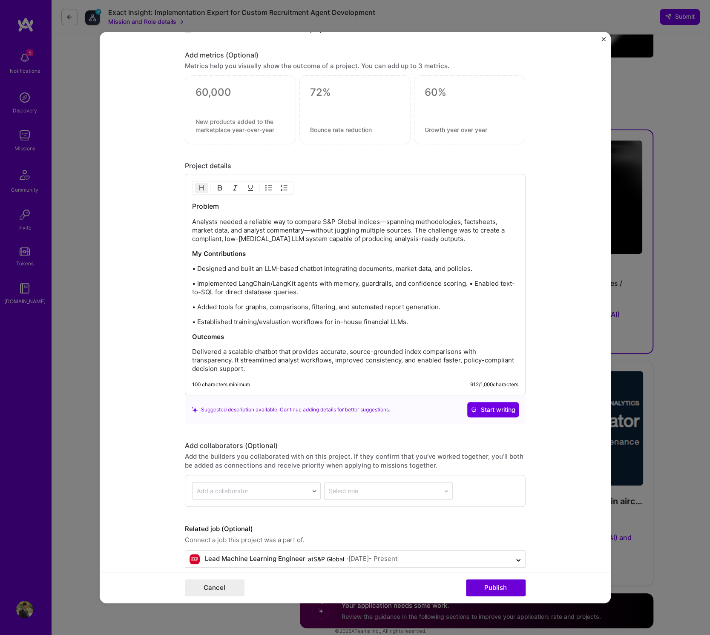
scroll to position [891, 0]
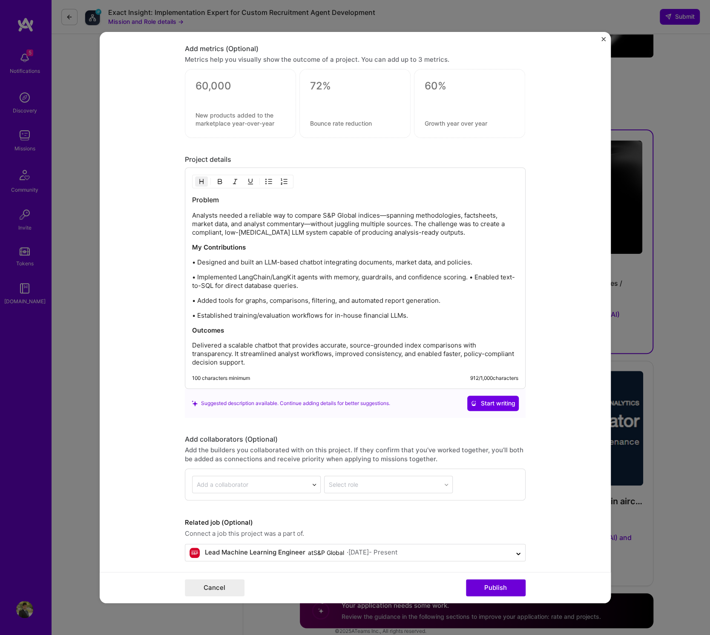
click at [193, 197] on h3 "Problem" at bounding box center [355, 199] width 326 height 9
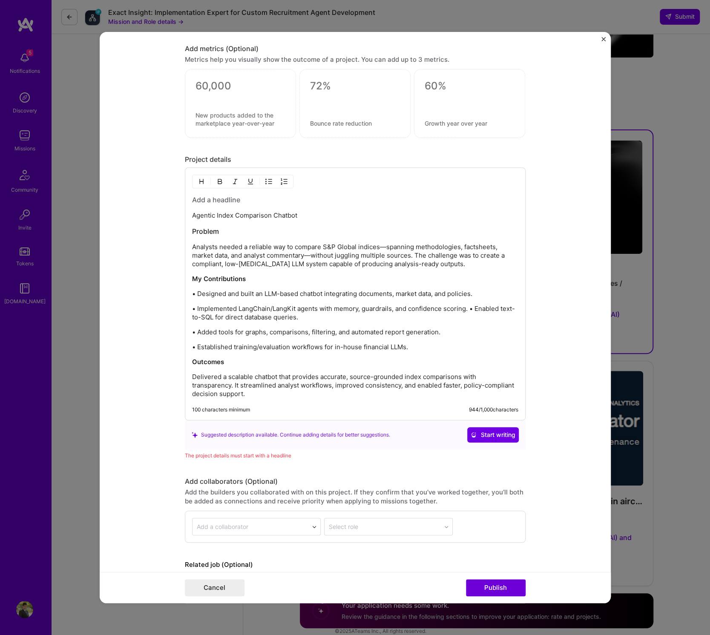
click at [193, 213] on p "Agentic Index Comparison Chatbot" at bounding box center [355, 215] width 326 height 9
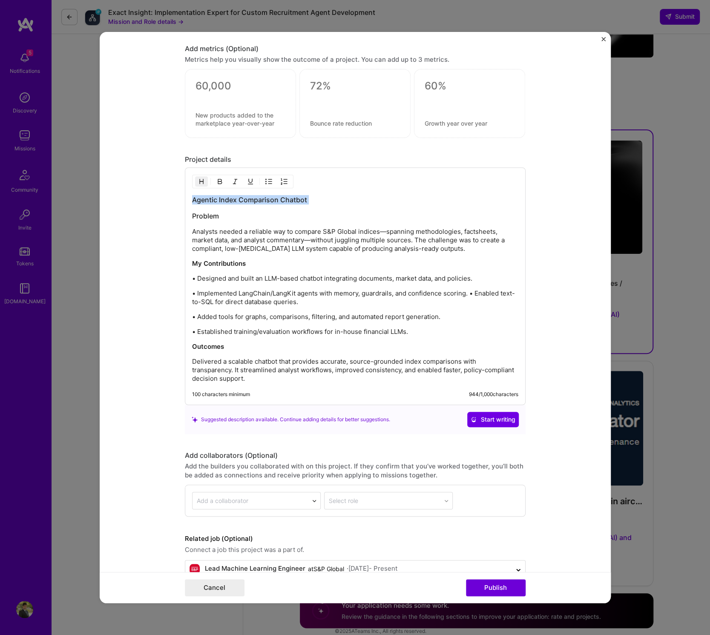
click at [202, 178] on img "button" at bounding box center [201, 181] width 7 height 7
click at [221, 212] on p "Problem" at bounding box center [355, 215] width 326 height 9
drag, startPoint x: 221, startPoint y: 212, endPoint x: 183, endPoint y: 212, distance: 37.5
click at [183, 212] on form "Project title Agentic Index Comparison Chatbot Company S&P Global Project indus…" at bounding box center [355, 318] width 511 height 572
click at [218, 178] on img "button" at bounding box center [219, 181] width 7 height 7
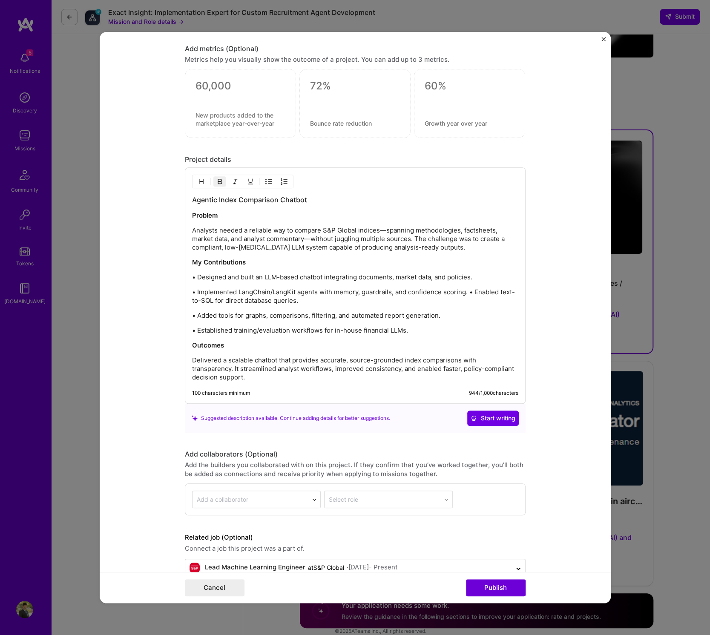
click at [258, 248] on div "Agentic Index Comparison Chatbot Problem Analysts needed a reliable way to comp…" at bounding box center [355, 288] width 326 height 187
click at [497, 593] on button "Publish" at bounding box center [496, 587] width 60 height 17
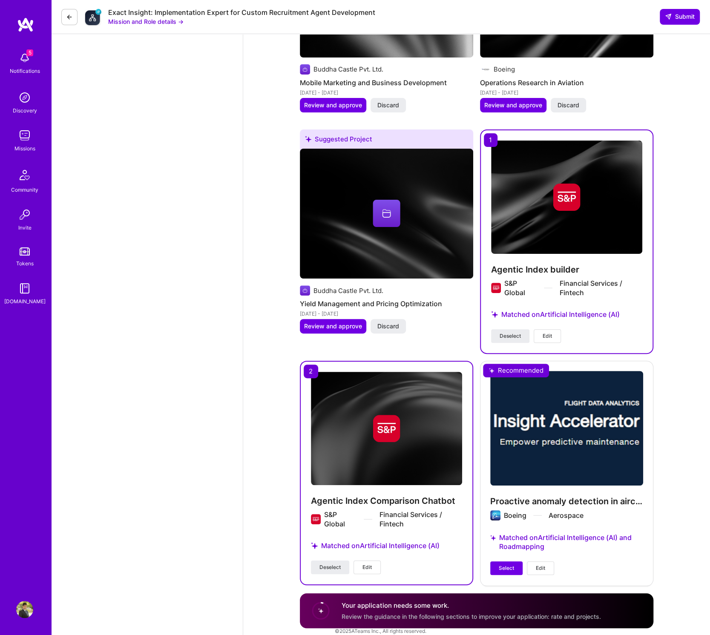
click at [371, 564] on span "Edit" at bounding box center [367, 568] width 9 height 8
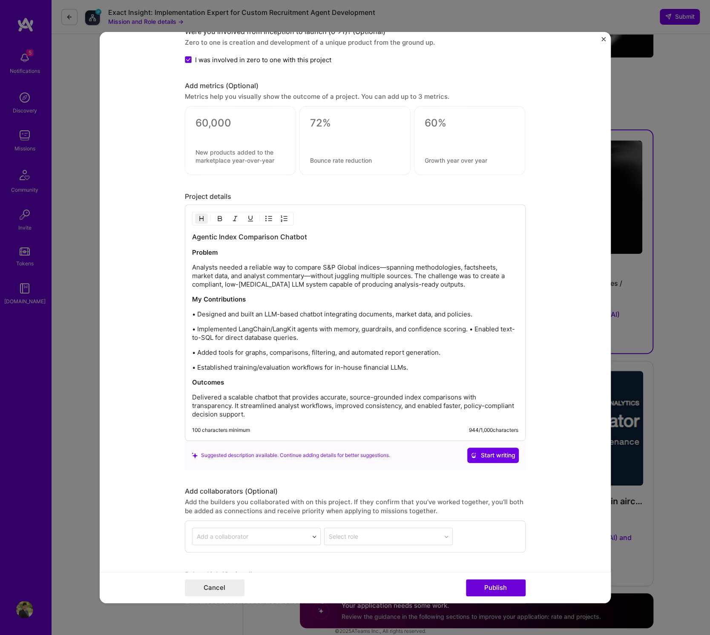
scroll to position [907, 0]
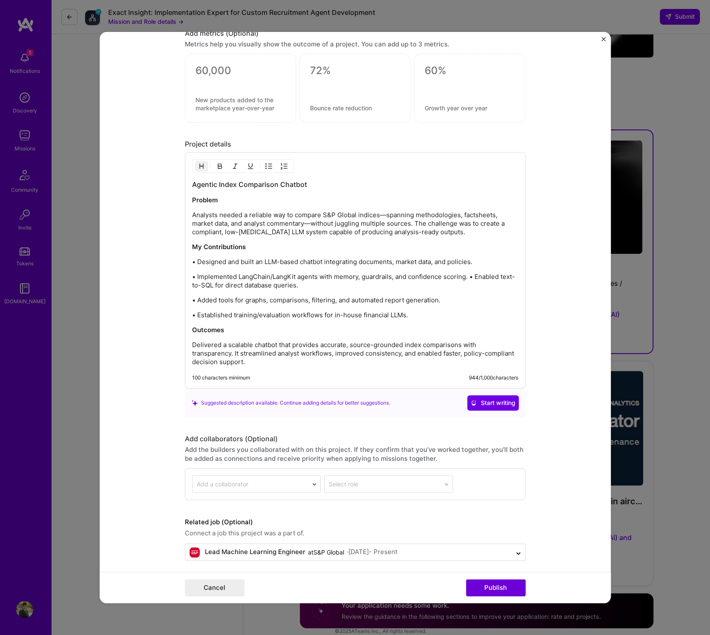
click at [677, 513] on div "Project title Agentic Index Comparison Chatbot Company S&P Global Project indus…" at bounding box center [355, 317] width 710 height 635
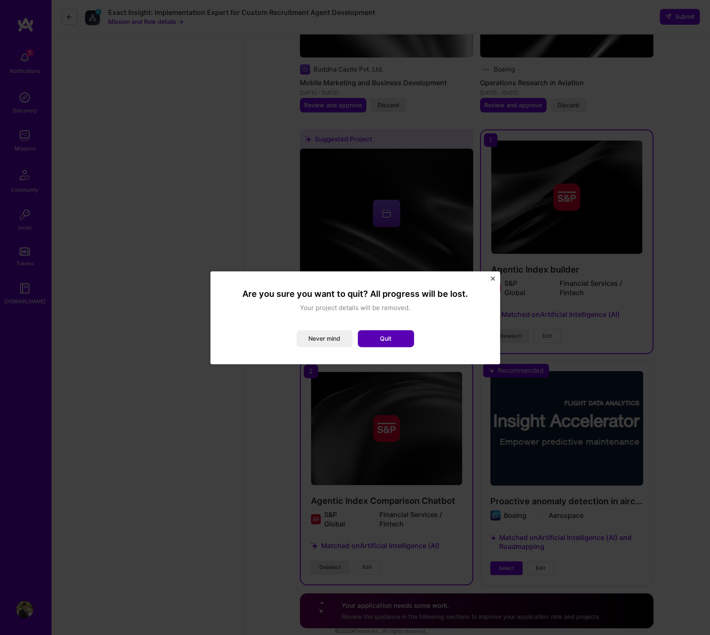
click at [391, 337] on button "Quit" at bounding box center [386, 338] width 56 height 17
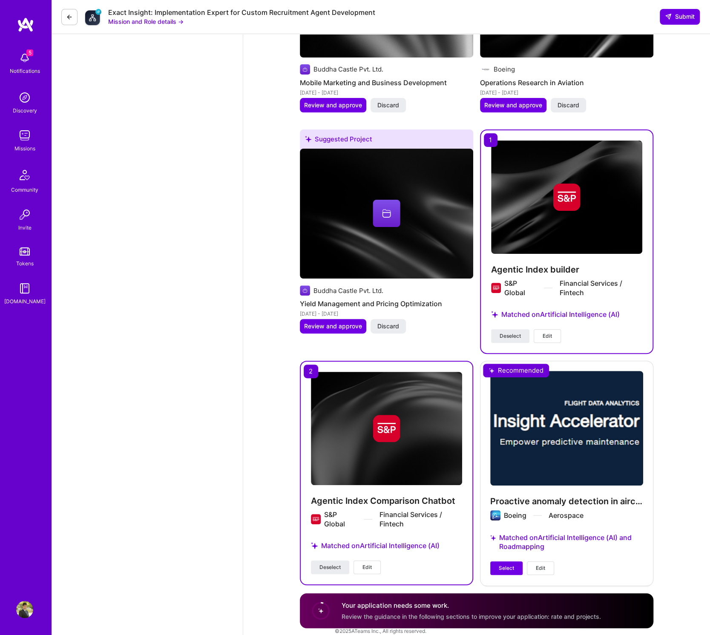
click at [366, 564] on span "Edit" at bounding box center [367, 568] width 9 height 8
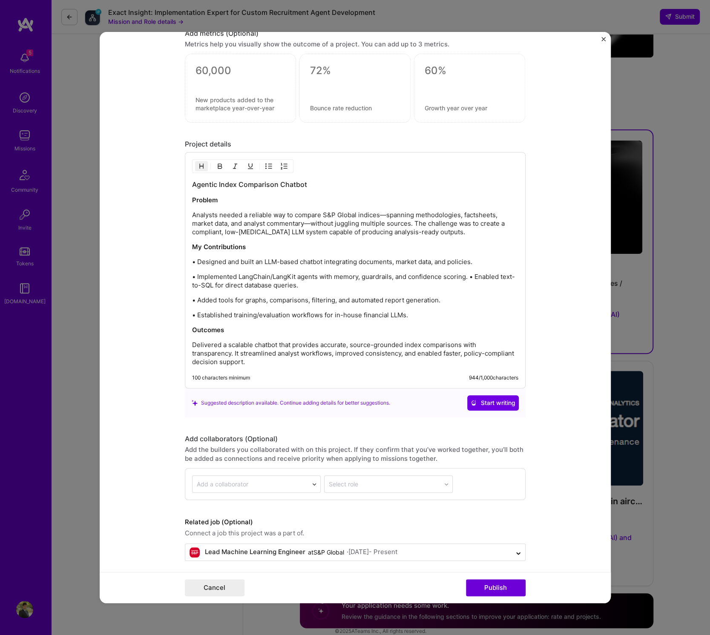
click at [602, 39] on img "Close" at bounding box center [604, 39] width 4 height 4
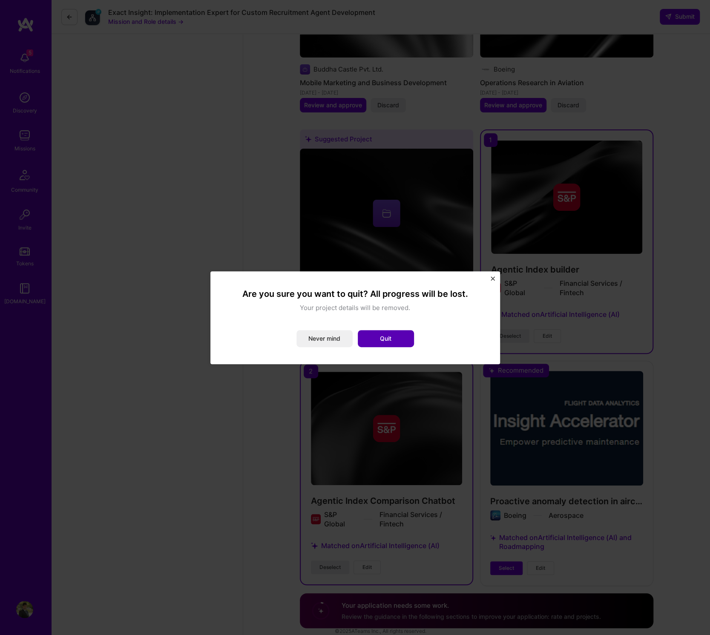
click at [374, 339] on button "Quit" at bounding box center [386, 338] width 56 height 17
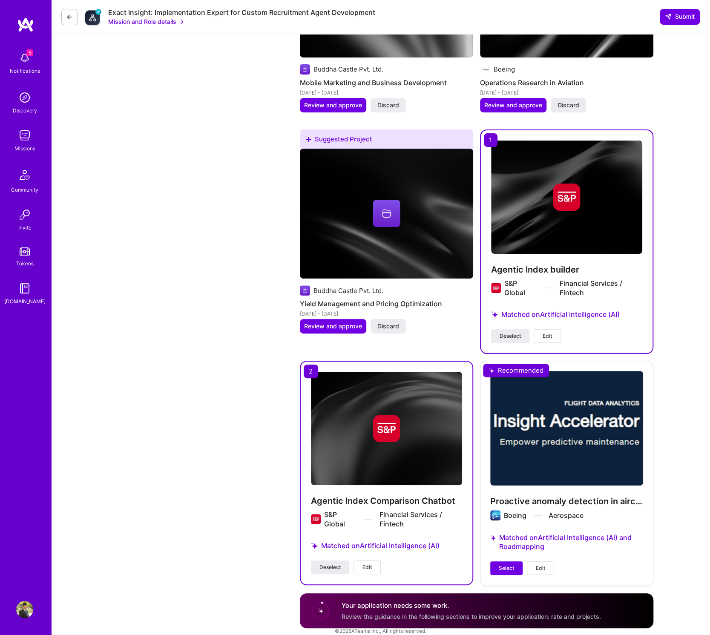
click at [513, 189] on div at bounding box center [566, 197] width 151 height 27
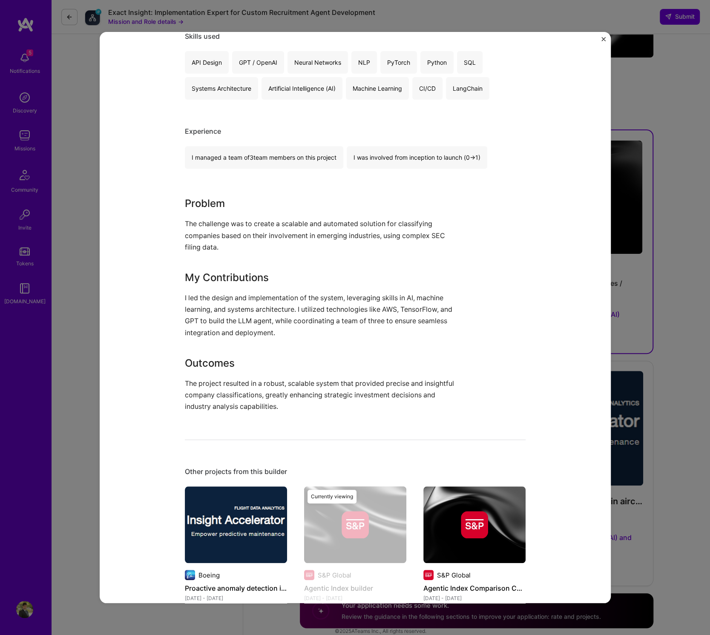
scroll to position [215, 0]
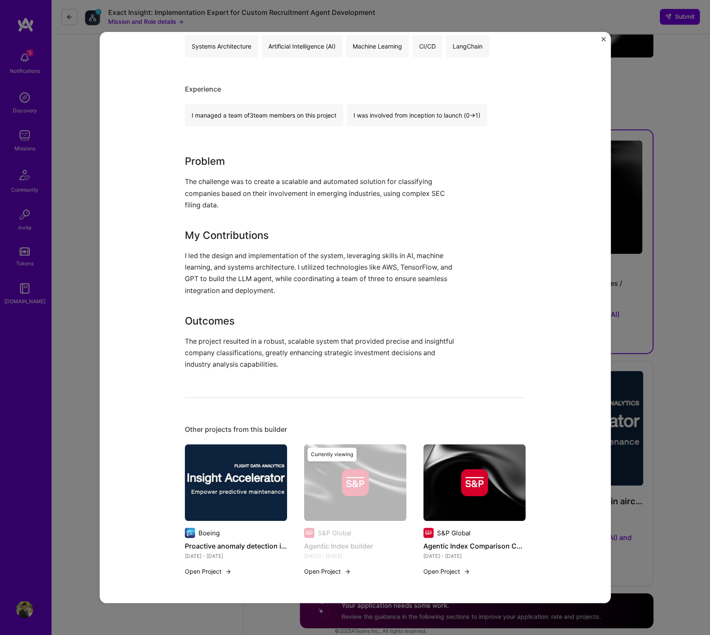
click at [604, 42] on button "Close" at bounding box center [604, 41] width 4 height 9
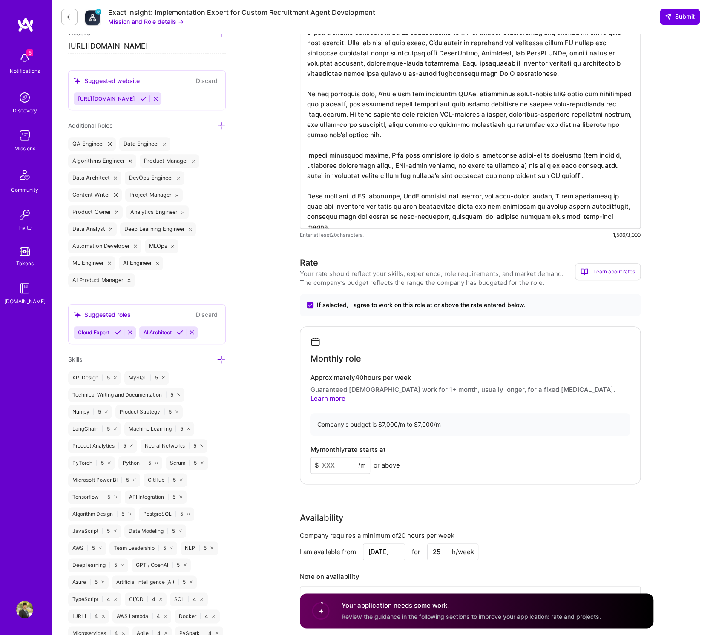
scroll to position [339, 0]
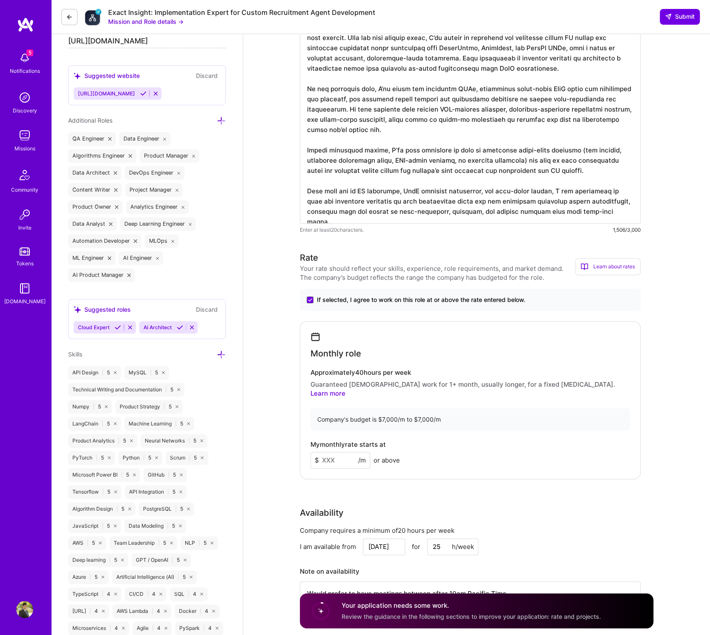
click at [452, 409] on div "Company's budget is $7,000/m to $7,000/m" at bounding box center [471, 419] width 320 height 23
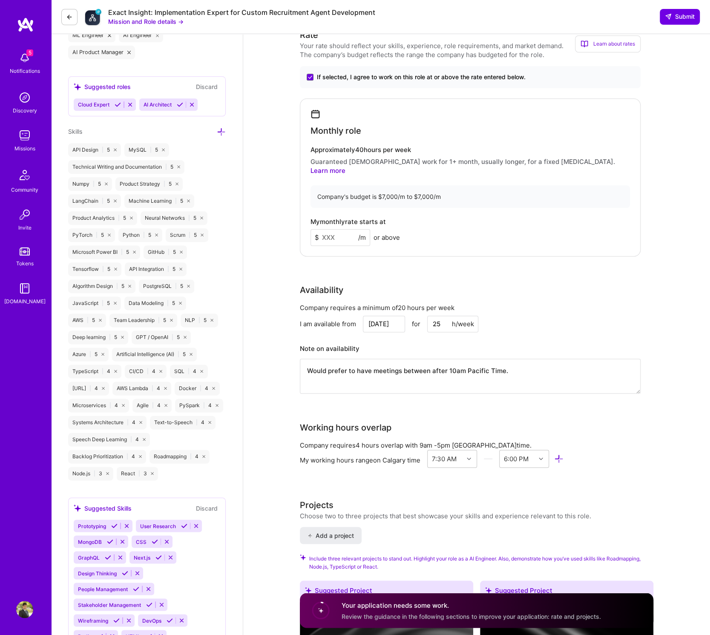
scroll to position [564, 0]
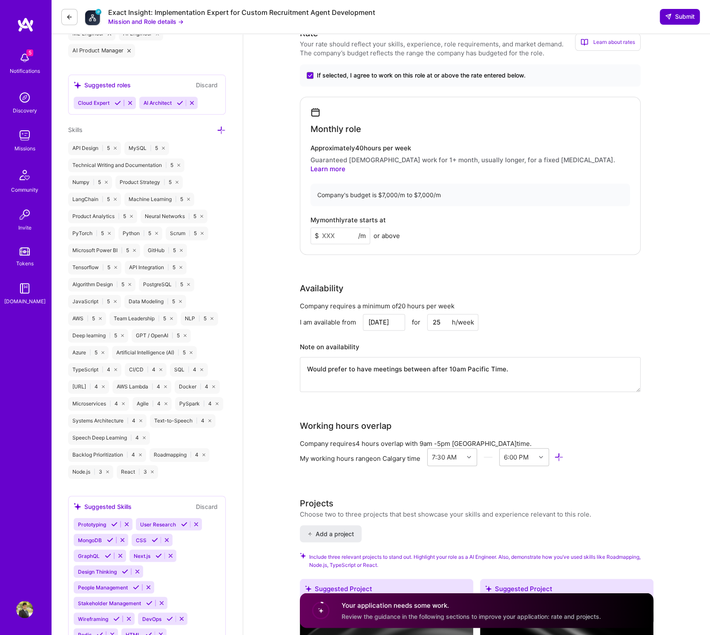
click at [677, 17] on span "Submit" at bounding box center [680, 16] width 30 height 9
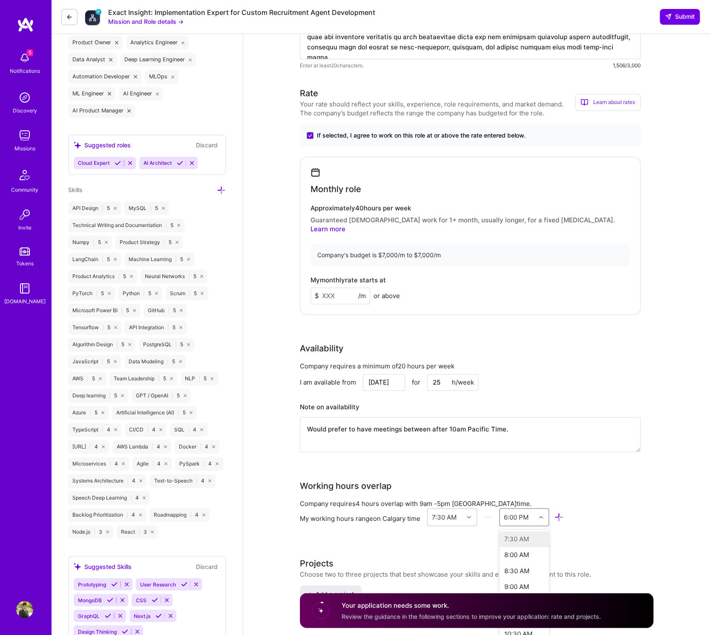
scroll to position [518, 0]
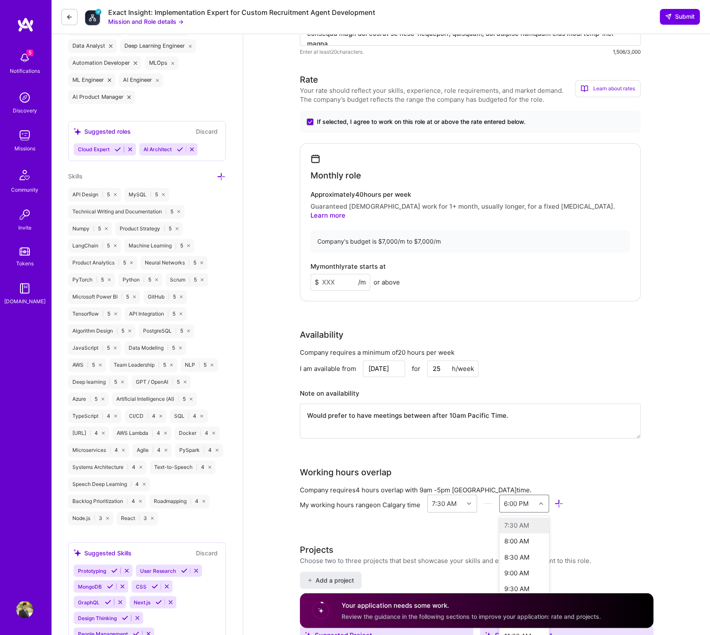
click at [544, 508] on div "option 7:30 AM focused disabled, 1 of 48. 48 results available. Use Up and Down…" at bounding box center [524, 504] width 50 height 18
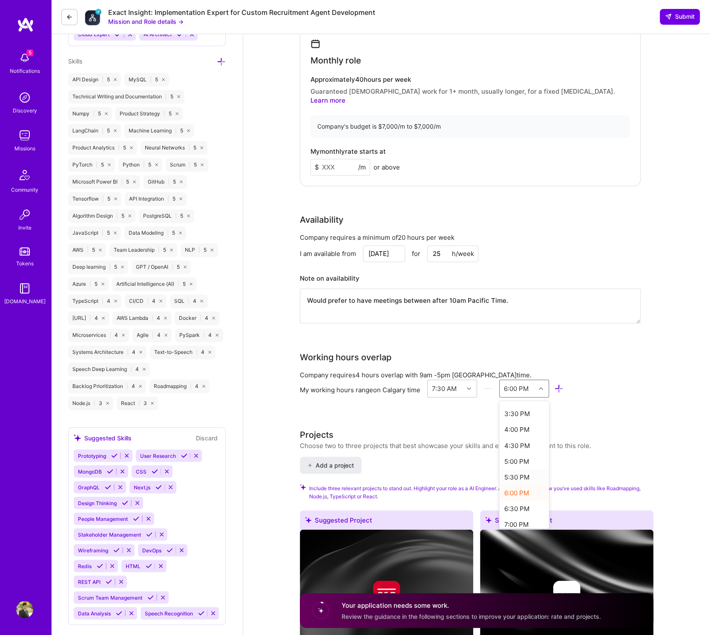
scroll to position [249, 0]
click at [513, 500] on div "6:30 PM" at bounding box center [524, 508] width 50 height 16
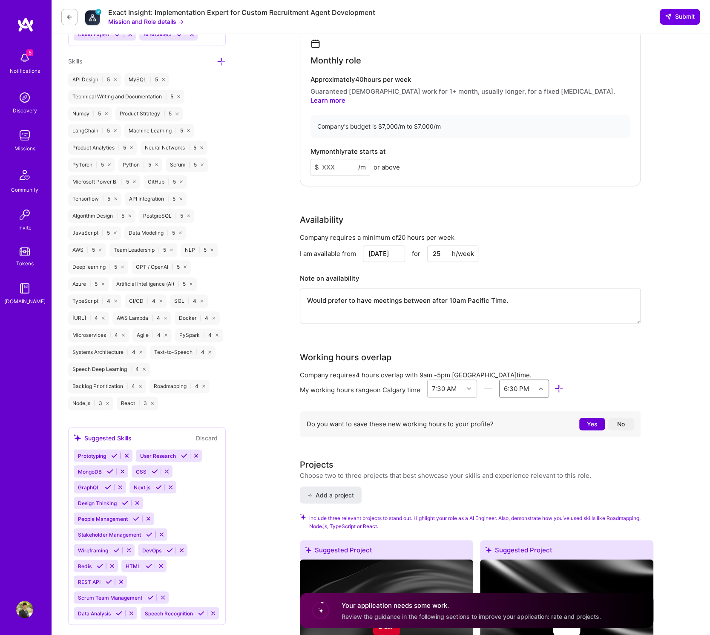
click at [472, 383] on div at bounding box center [470, 388] width 13 height 11
click at [441, 481] on div "2:30 AM" at bounding box center [452, 489] width 50 height 16
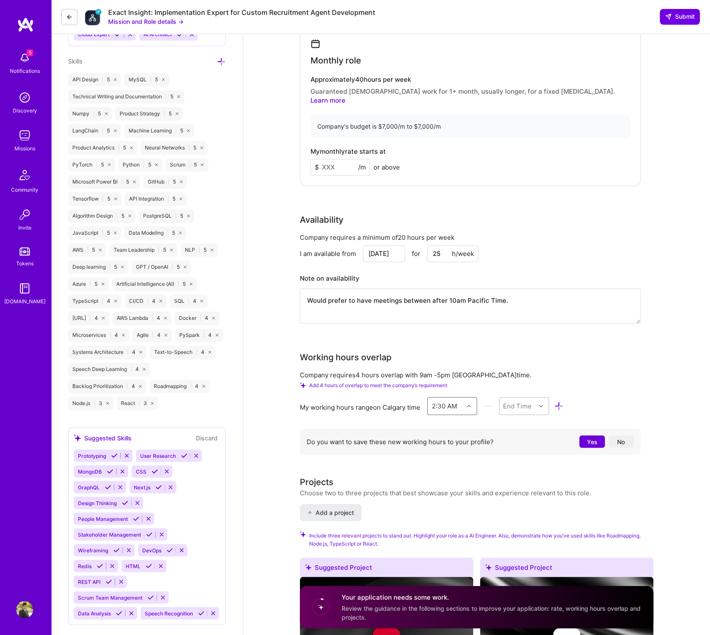
click at [540, 404] on icon at bounding box center [541, 406] width 4 height 4
click at [521, 450] on div "5:00 PM" at bounding box center [524, 458] width 50 height 16
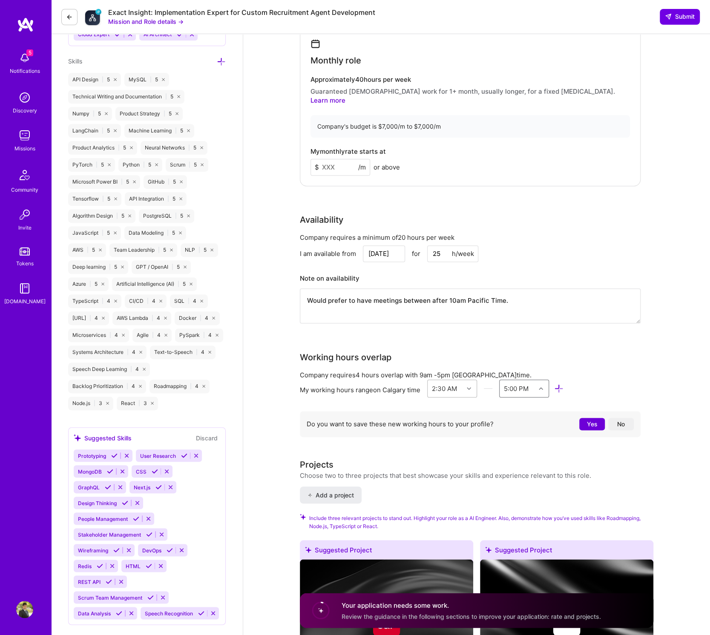
click at [472, 383] on div at bounding box center [470, 388] width 13 height 11
click at [451, 434] on div "1:00 AM" at bounding box center [452, 442] width 50 height 16
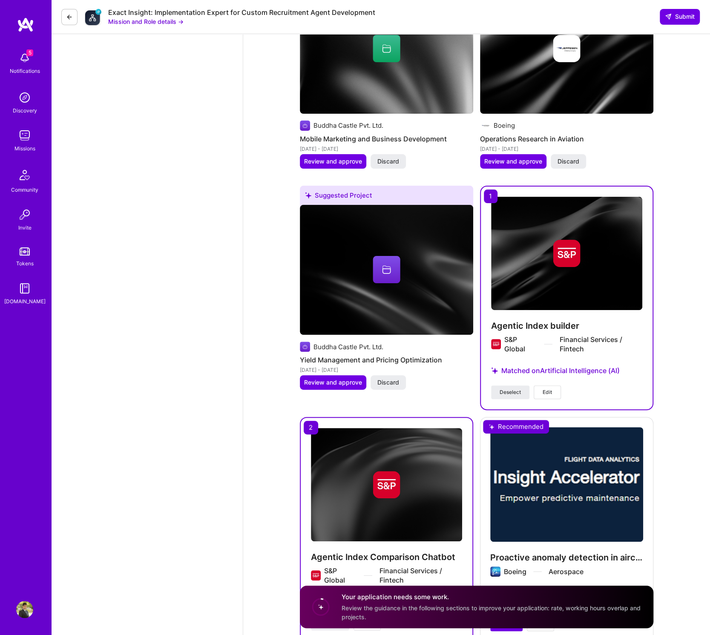
scroll to position [2175, 0]
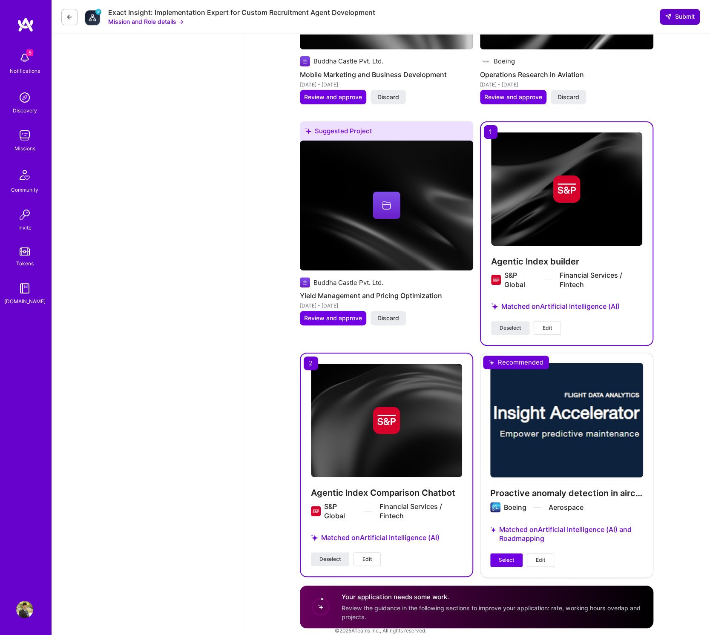
click at [677, 17] on span "Submit" at bounding box center [680, 16] width 30 height 9
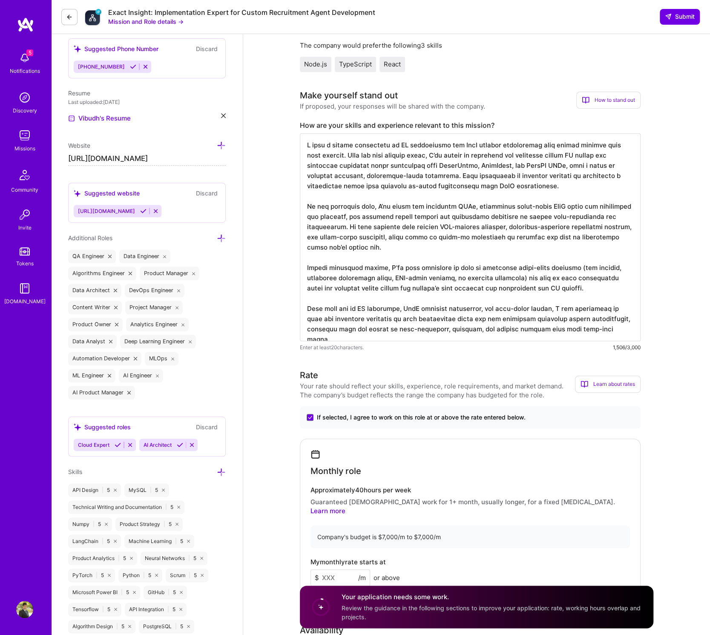
scroll to position [0, 0]
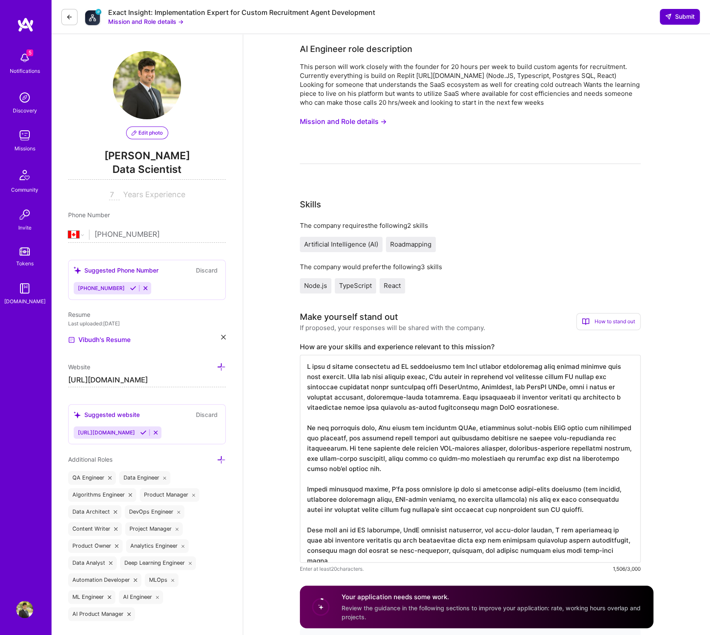
click at [680, 20] on span "Submit" at bounding box center [680, 16] width 30 height 9
click at [680, 17] on span "Submit" at bounding box center [680, 16] width 30 height 9
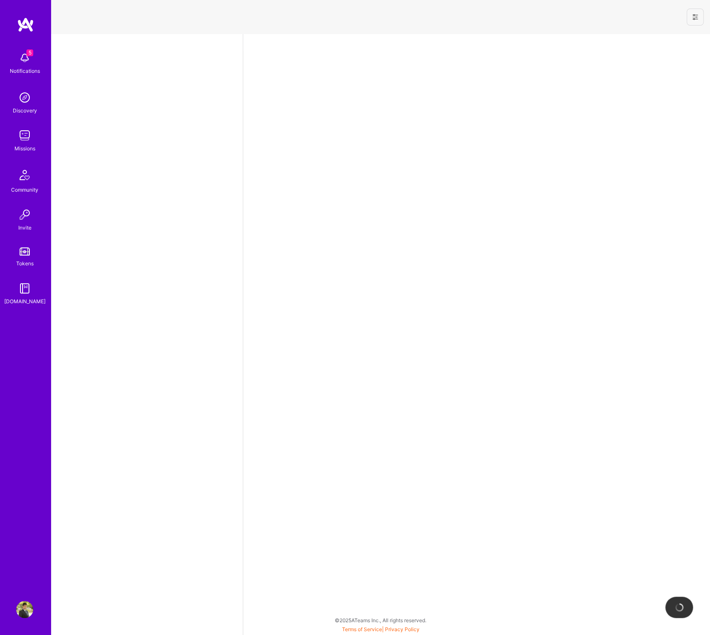
select select "CA"
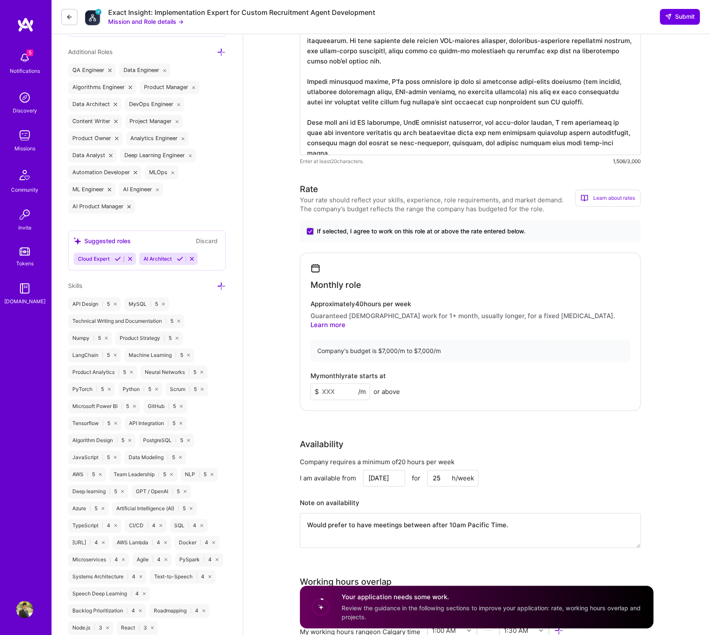
scroll to position [467, 0]
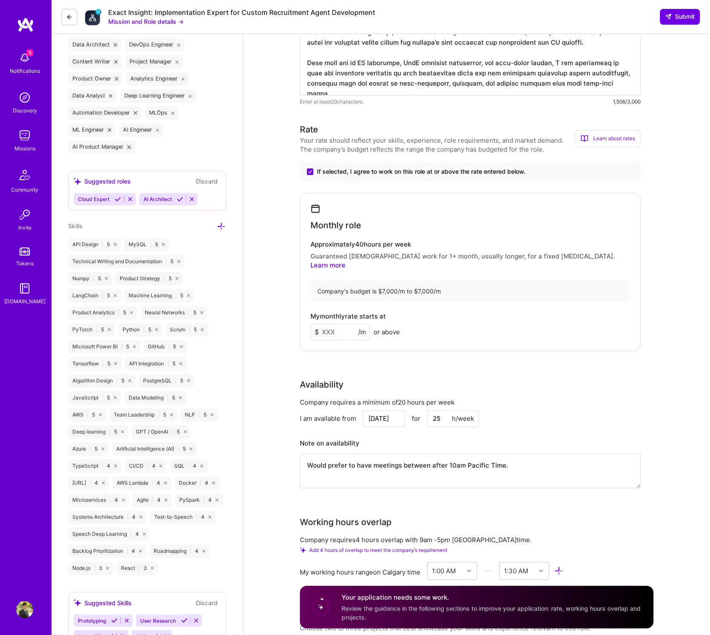
click at [346, 261] on link "Learn more" at bounding box center [328, 265] width 35 height 8
click at [311, 173] on icon at bounding box center [310, 171] width 4 height 3
click at [0, 0] on input "If selected, I agree to work on this role at or above the rate entered below." at bounding box center [0, 0] width 0 height 0
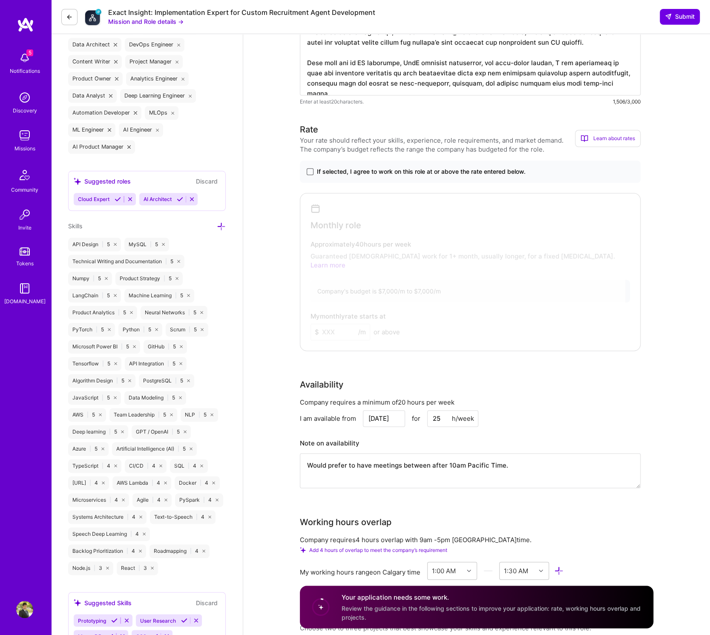
click at [311, 170] on span at bounding box center [310, 171] width 7 height 7
click at [0, 0] on input "If selected, I agree to work on this role at or above the rate entered below." at bounding box center [0, 0] width 0 height 0
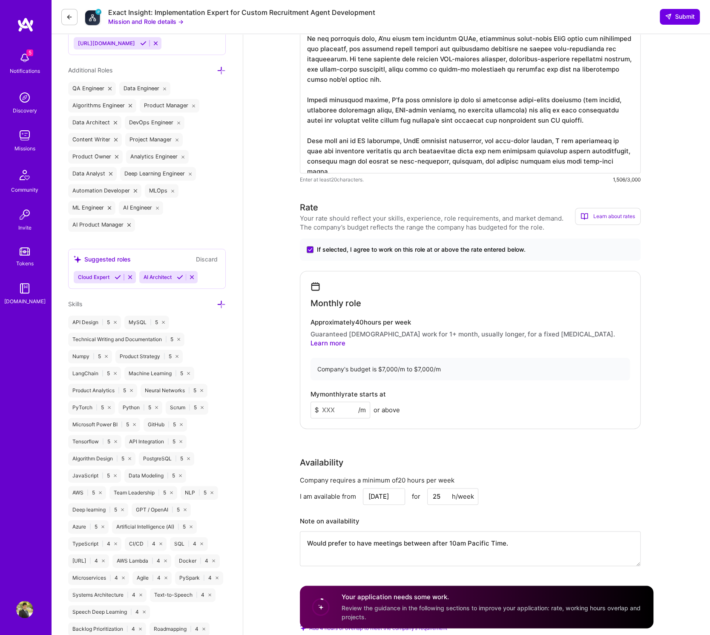
scroll to position [418, 0]
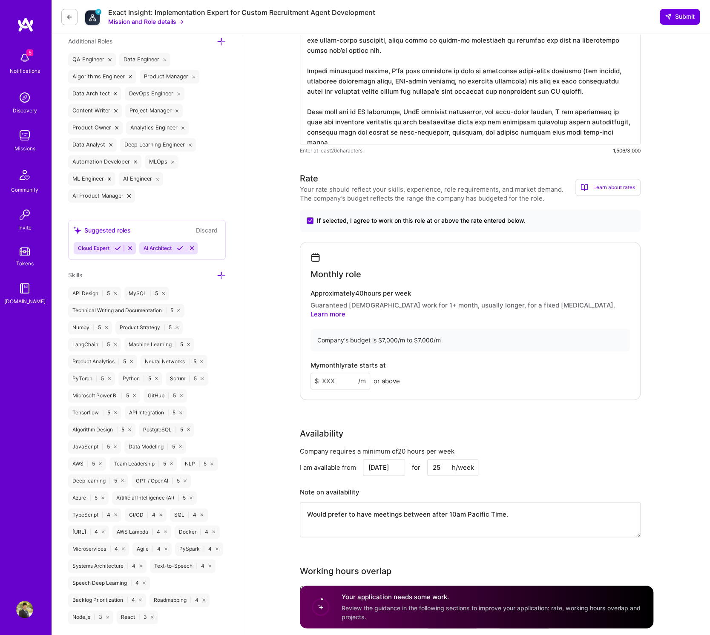
click at [346, 310] on link "Learn more" at bounding box center [328, 314] width 35 height 8
click at [72, 19] on icon at bounding box center [69, 17] width 7 height 7
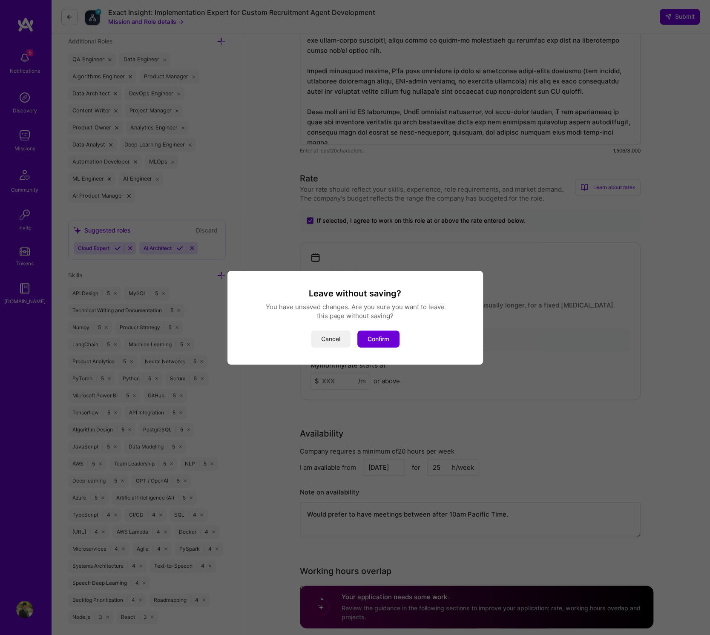
click at [333, 340] on button "Cancel" at bounding box center [331, 339] width 40 height 17
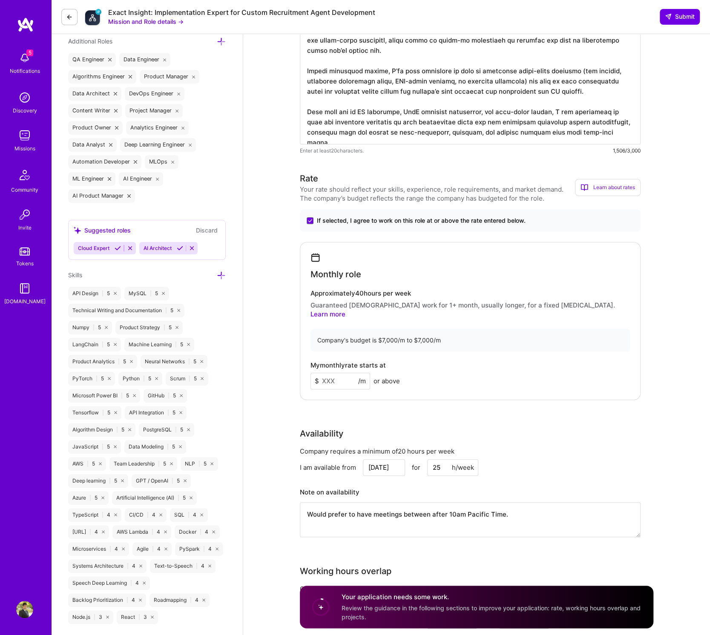
click at [365, 73] on textarea at bounding box center [470, 41] width 341 height 208
drag, startPoint x: 352, startPoint y: 99, endPoint x: 279, endPoint y: 207, distance: 131.0
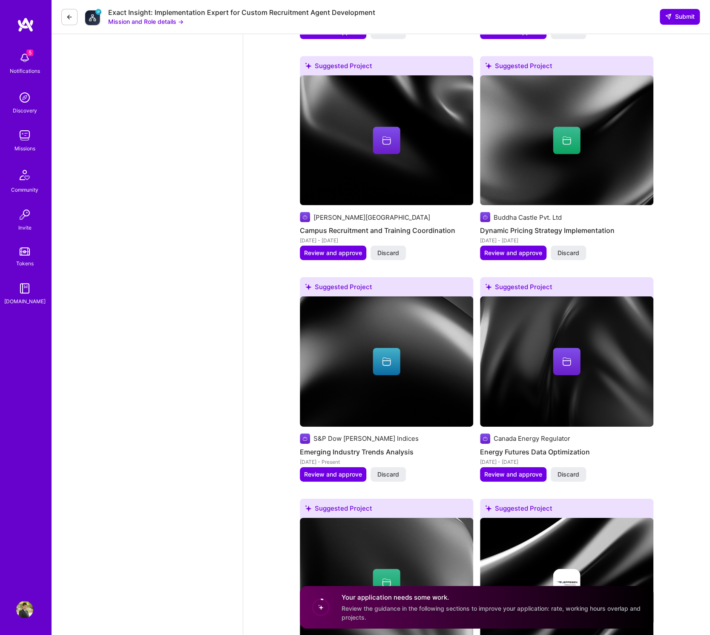
scroll to position [2145, 0]
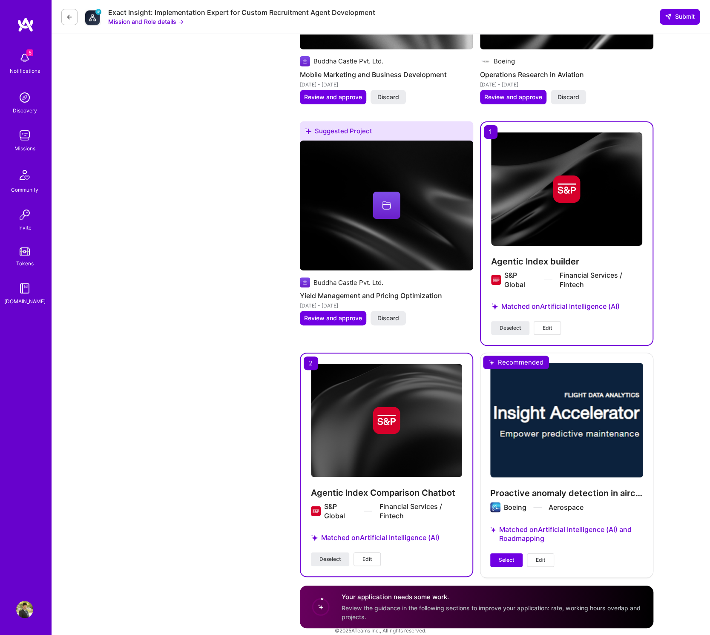
click at [24, 62] on img at bounding box center [24, 57] width 17 height 17
click at [22, 142] on img at bounding box center [24, 135] width 17 height 17
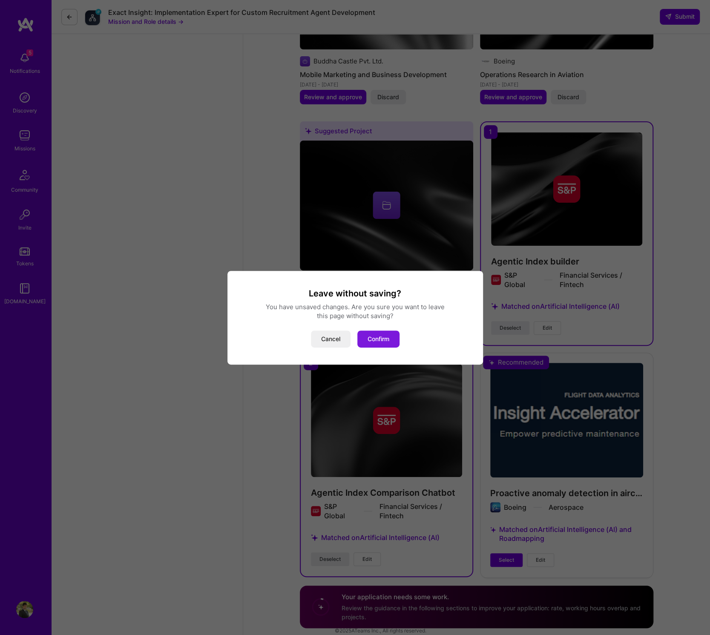
click at [382, 340] on button "Confirm" at bounding box center [378, 339] width 42 height 17
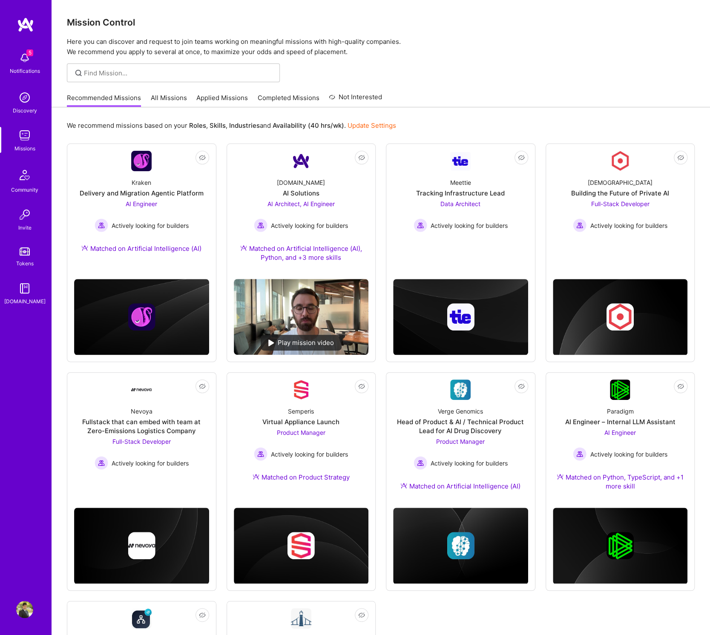
click at [22, 180] on img at bounding box center [24, 175] width 20 height 20
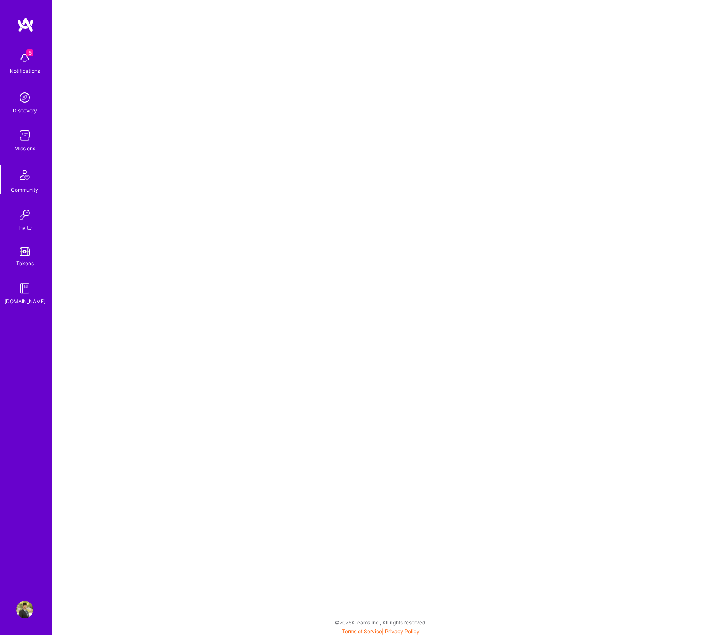
click at [25, 134] on img at bounding box center [24, 135] width 17 height 17
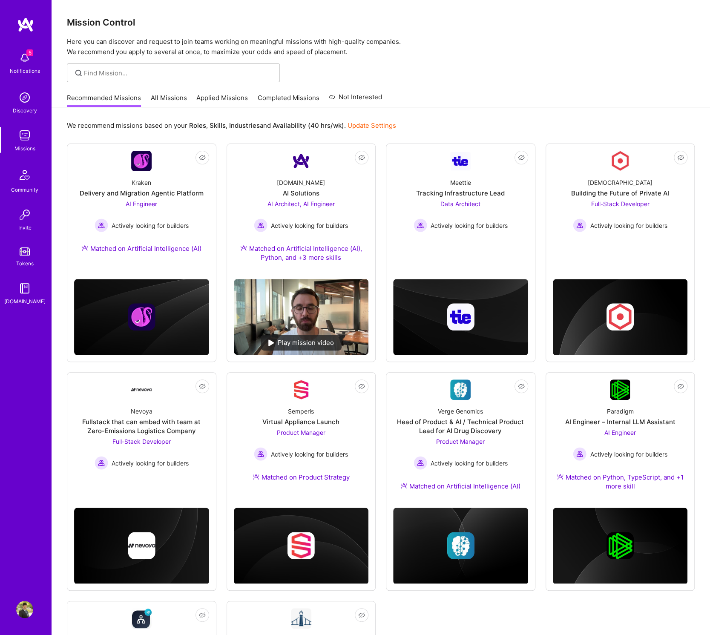
click at [25, 102] on img at bounding box center [24, 97] width 17 height 17
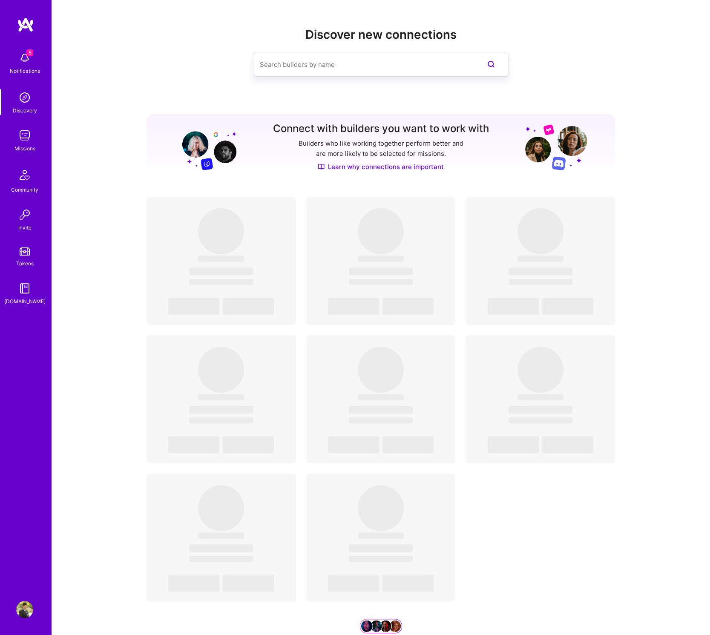
click at [23, 69] on div "Notifications" at bounding box center [25, 70] width 30 height 9
click at [20, 141] on img at bounding box center [24, 135] width 17 height 17
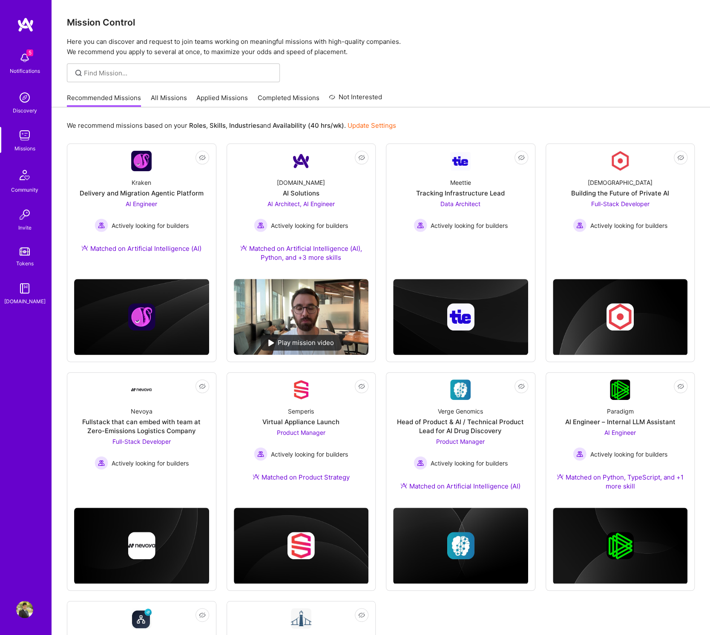
click at [26, 179] on img at bounding box center [24, 175] width 20 height 20
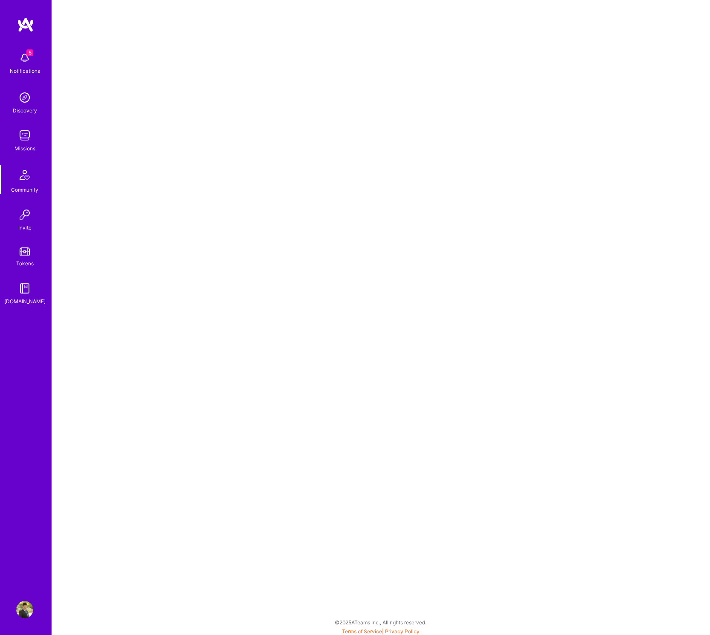
click at [25, 63] on img at bounding box center [24, 57] width 17 height 17
click at [28, 105] on img at bounding box center [24, 97] width 17 height 17
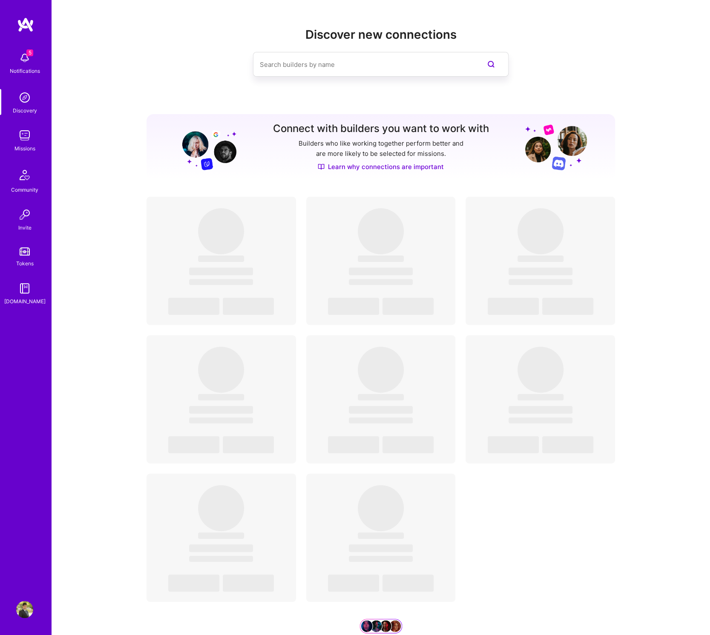
click at [26, 137] on img at bounding box center [24, 135] width 17 height 17
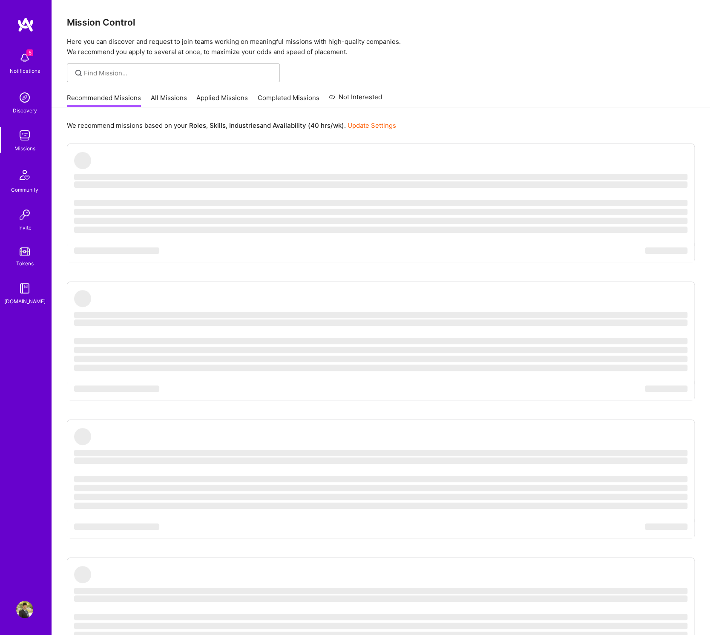
click at [25, 181] on img at bounding box center [24, 175] width 20 height 20
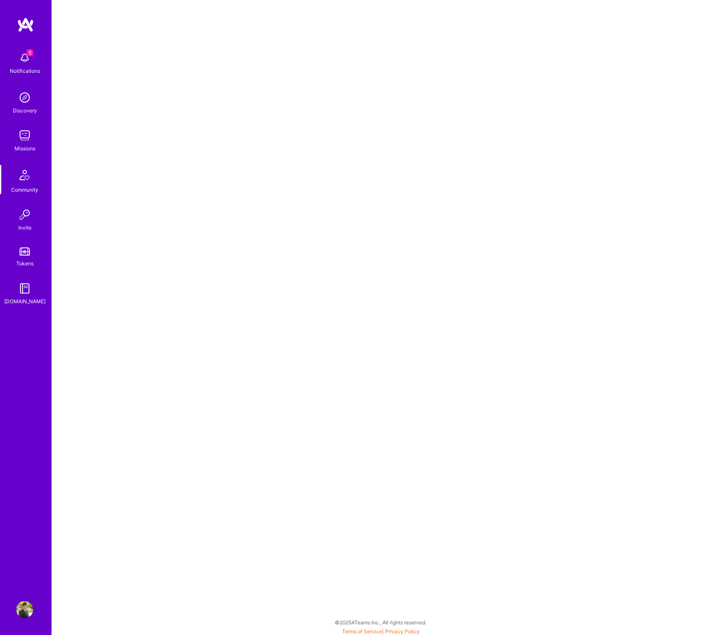
click at [21, 215] on img at bounding box center [24, 214] width 17 height 17
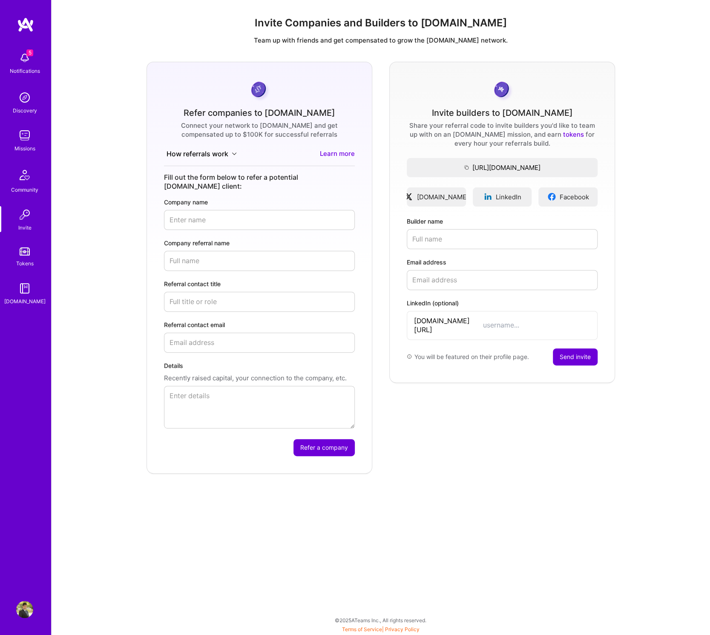
click at [24, 66] on img at bounding box center [24, 57] width 17 height 17
click at [24, 98] on img at bounding box center [24, 97] width 17 height 17
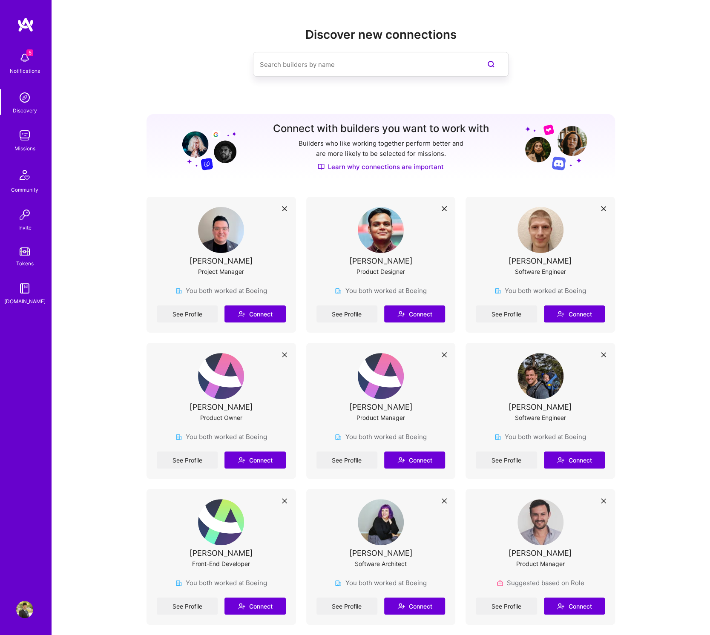
click at [26, 139] on img at bounding box center [24, 135] width 17 height 17
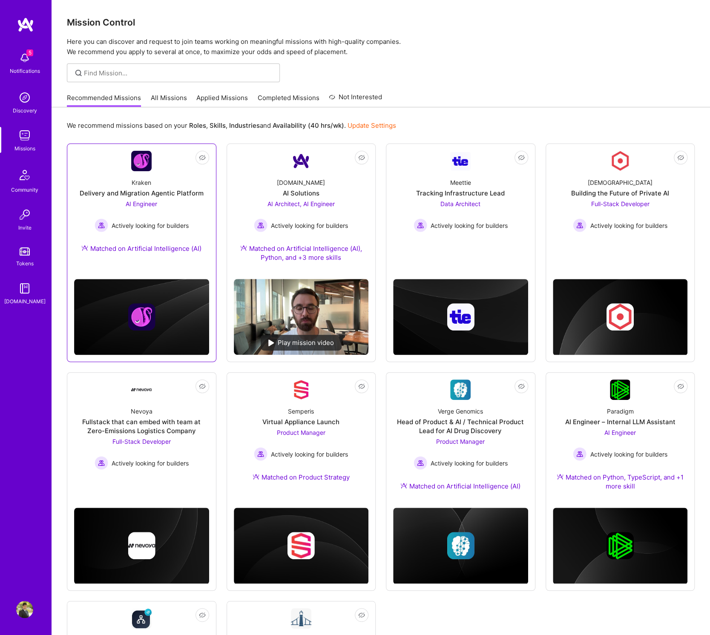
click at [142, 174] on div "Kraken Delivery and Migration Agentic Platform AI Engineer Actively looking for…" at bounding box center [141, 217] width 135 height 92
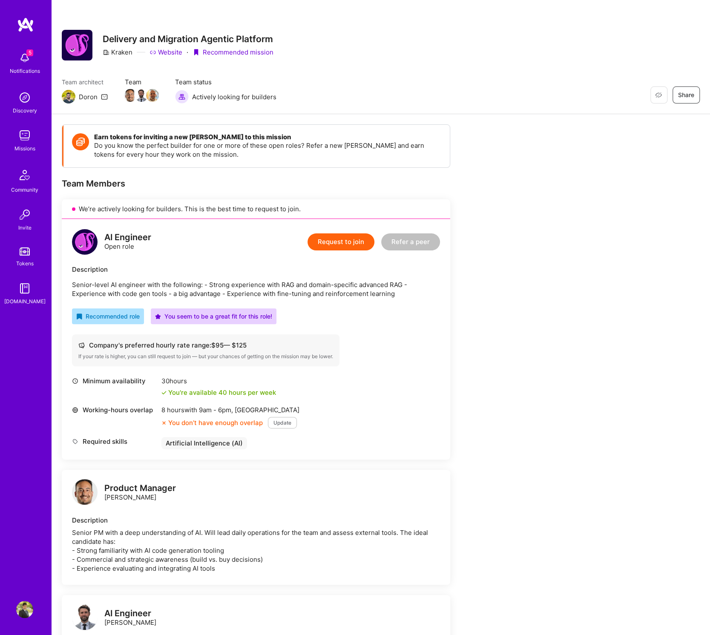
click at [348, 242] on button "Request to join" at bounding box center [341, 241] width 67 height 17
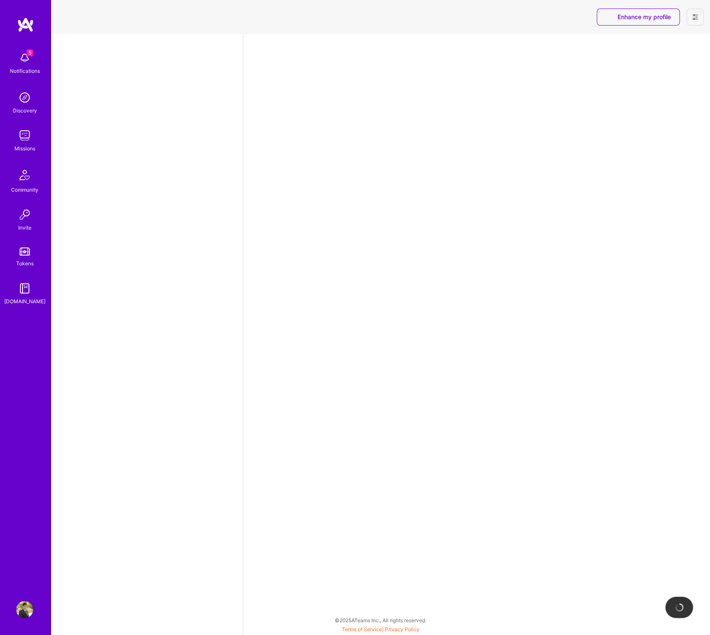
select select "CA"
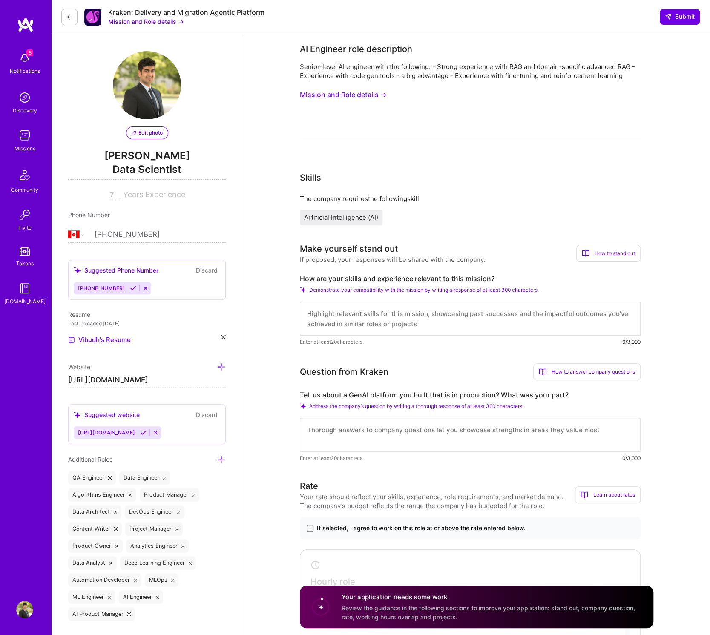
click at [335, 92] on button "Mission and Role details →" at bounding box center [343, 95] width 87 height 16
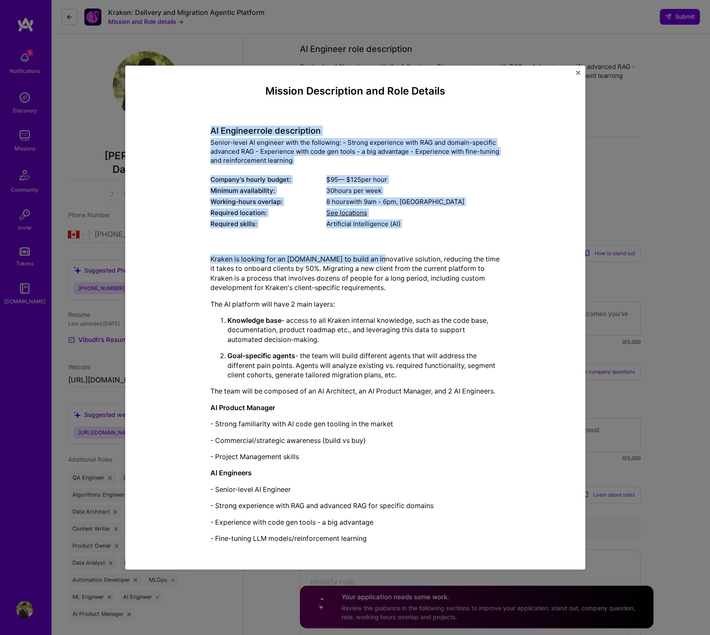
drag, startPoint x: 205, startPoint y: 128, endPoint x: 377, endPoint y: 260, distance: 216.0
click at [377, 260] on div "Mission Description and Role Details AI Engineer role description Senior-level …" at bounding box center [355, 317] width 421 height 465
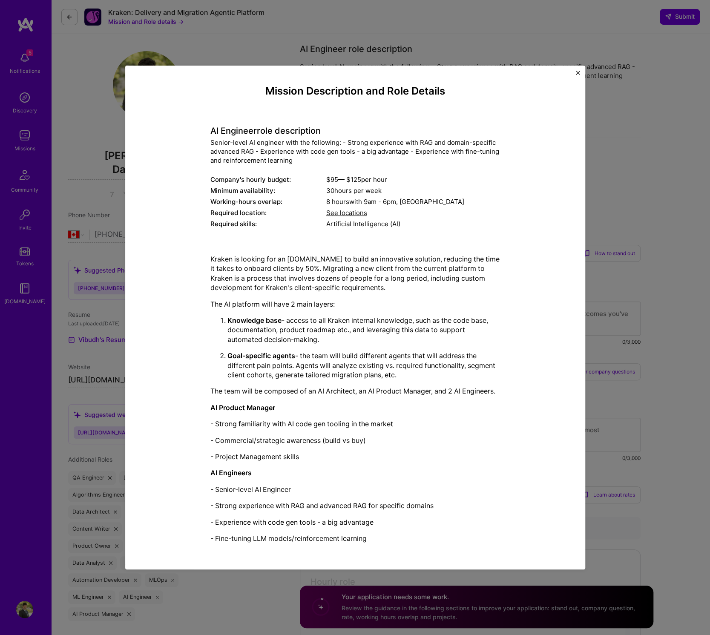
click at [666, 102] on div "Mission Description and Role Details AI Engineer role description Senior-level …" at bounding box center [355, 317] width 710 height 635
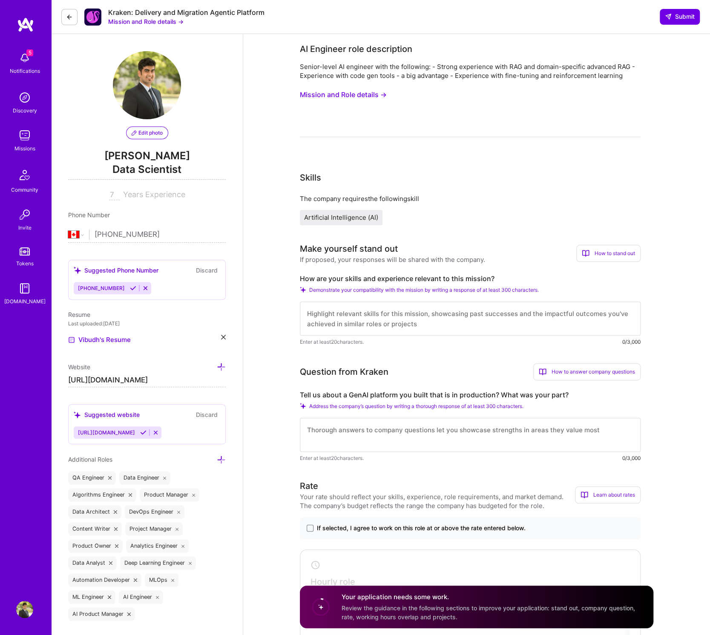
click at [146, 133] on span "Edit photo" at bounding box center [147, 133] width 31 height 8
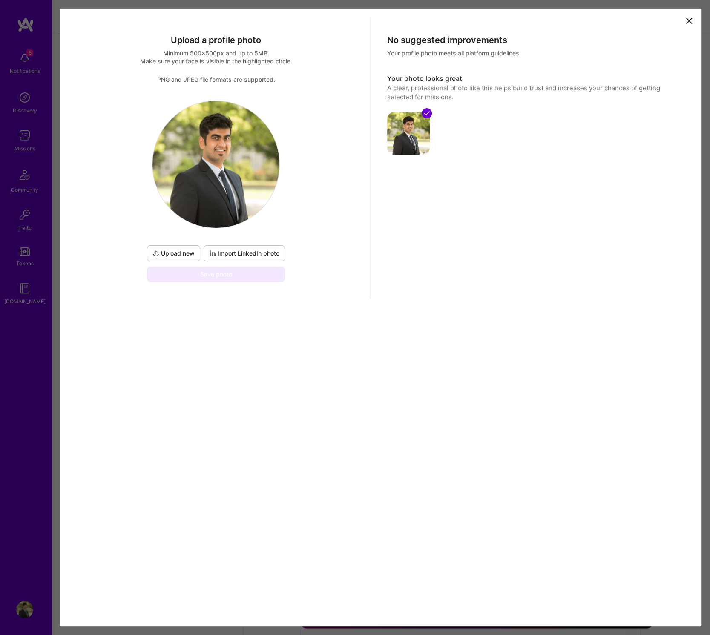
click at [686, 21] on icon at bounding box center [689, 21] width 10 height 10
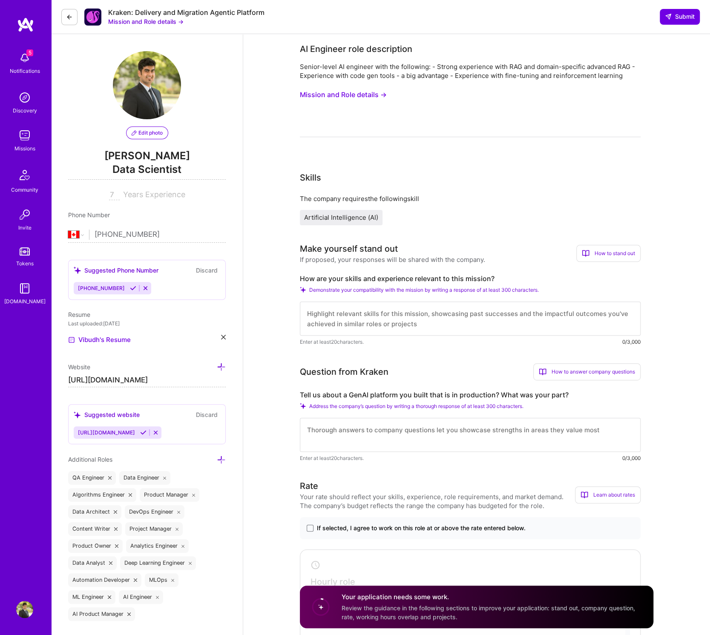
click at [27, 29] on img at bounding box center [25, 24] width 17 height 15
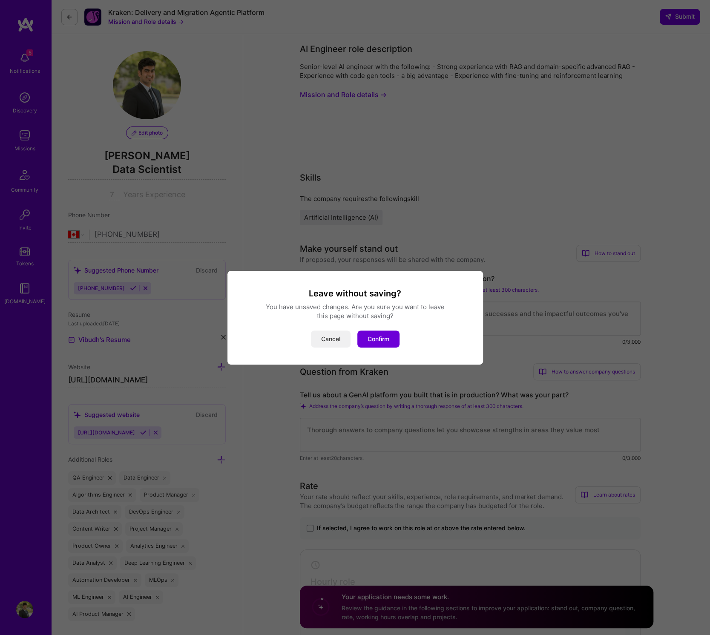
click at [324, 341] on button "Cancel" at bounding box center [331, 339] width 40 height 17
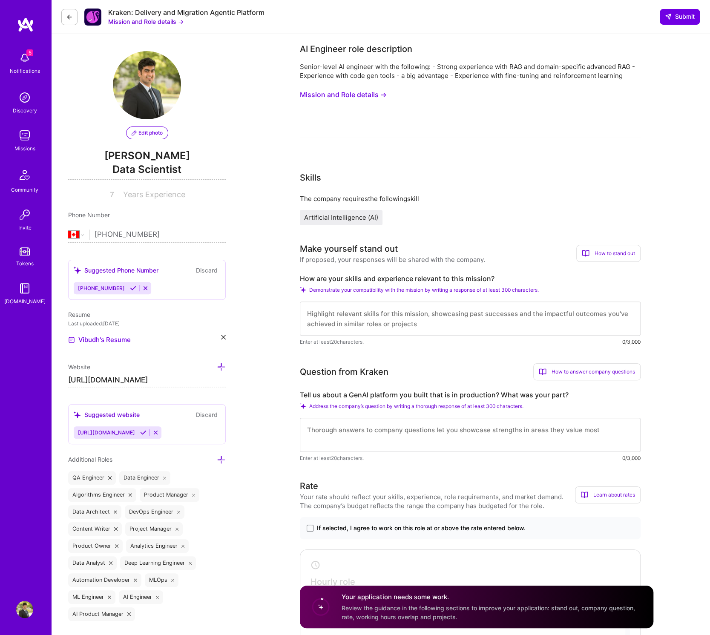
click at [25, 610] on img at bounding box center [24, 609] width 17 height 17
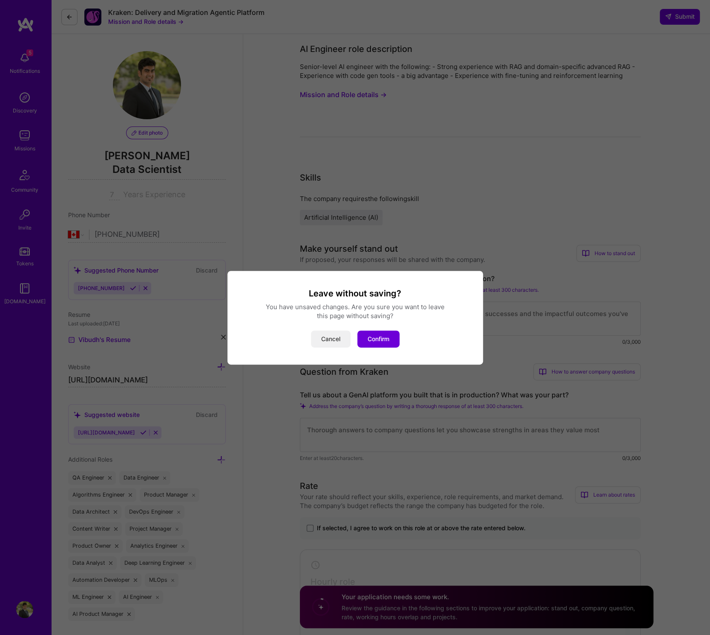
click at [337, 341] on button "Cancel" at bounding box center [331, 339] width 40 height 17
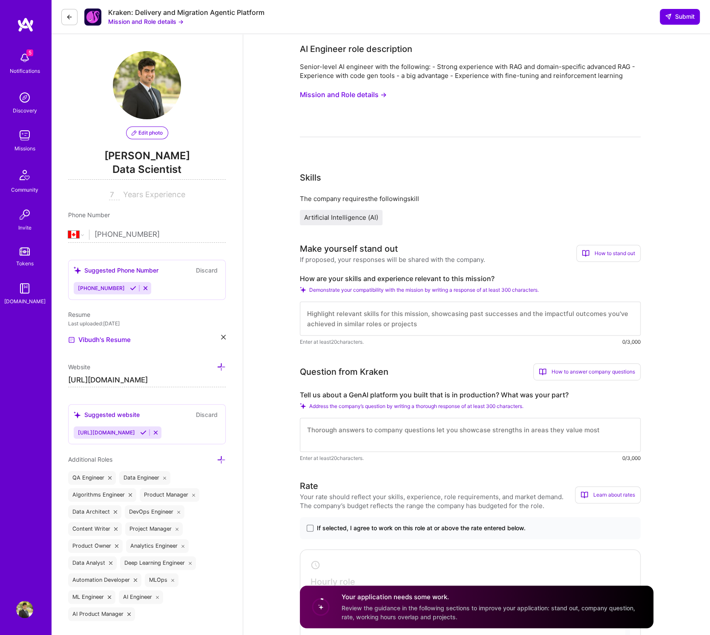
click at [150, 133] on span "Edit photo" at bounding box center [147, 133] width 31 height 8
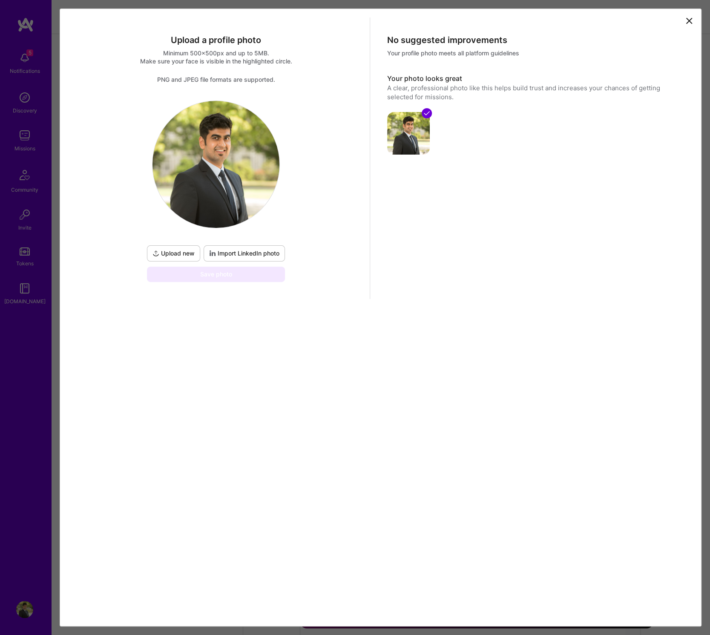
click at [688, 20] on icon at bounding box center [689, 20] width 5 height 5
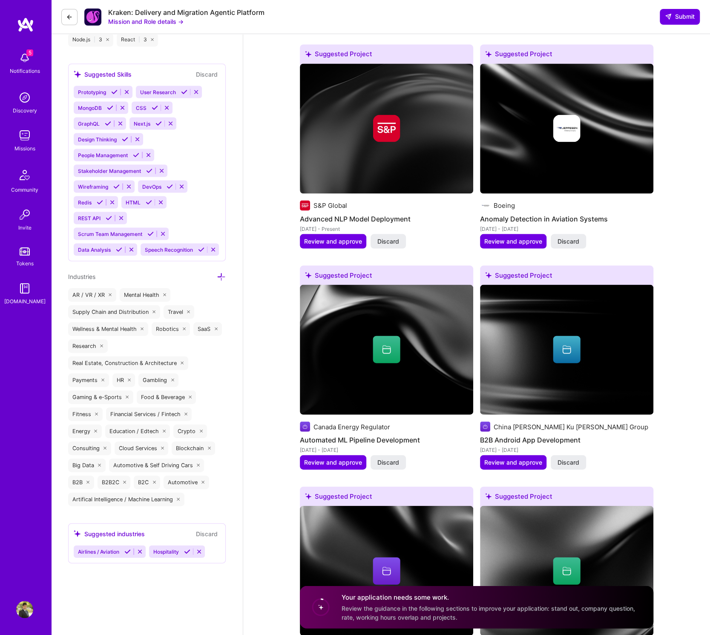
scroll to position [1128, 0]
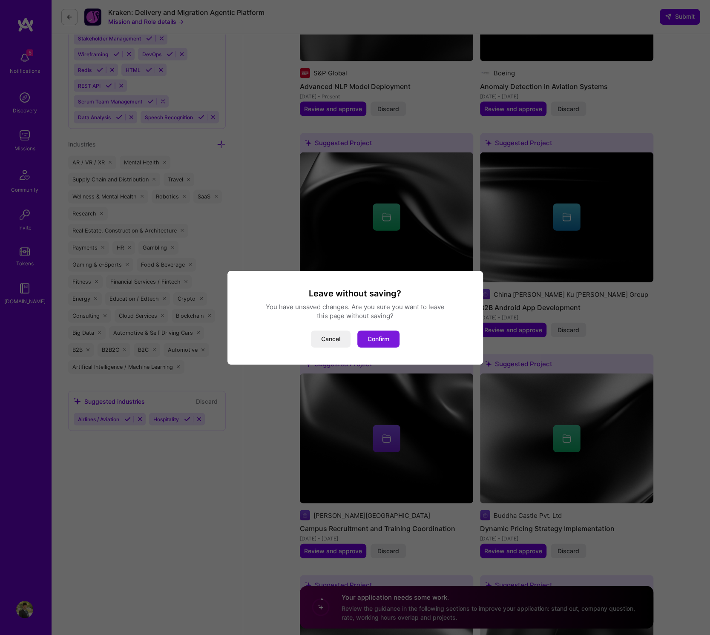
click at [372, 338] on button "Confirm" at bounding box center [378, 339] width 42 height 17
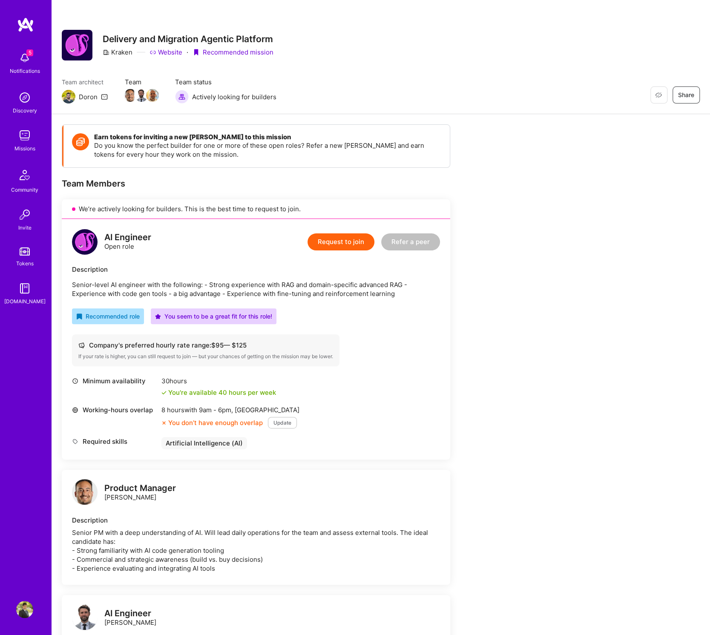
click at [28, 26] on img at bounding box center [25, 24] width 17 height 15
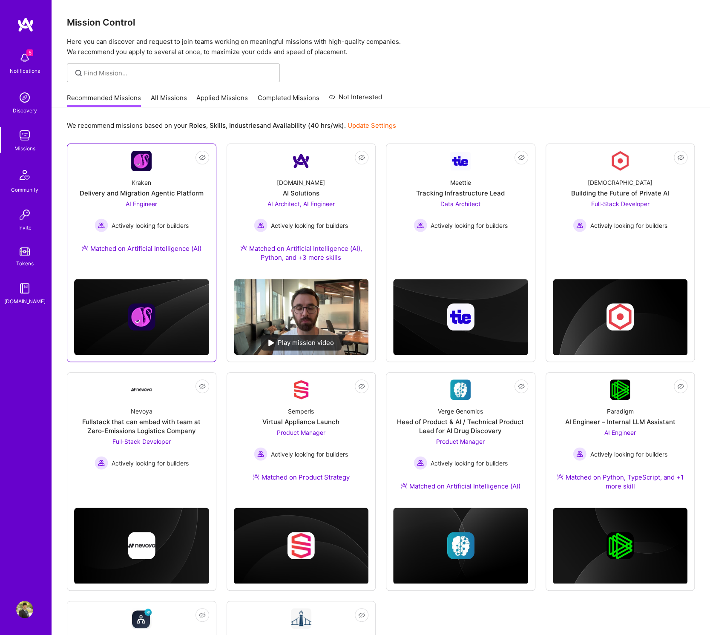
click at [150, 208] on div "AI Engineer Actively looking for builders" at bounding box center [142, 215] width 94 height 33
click at [28, 609] on img at bounding box center [24, 609] width 17 height 17
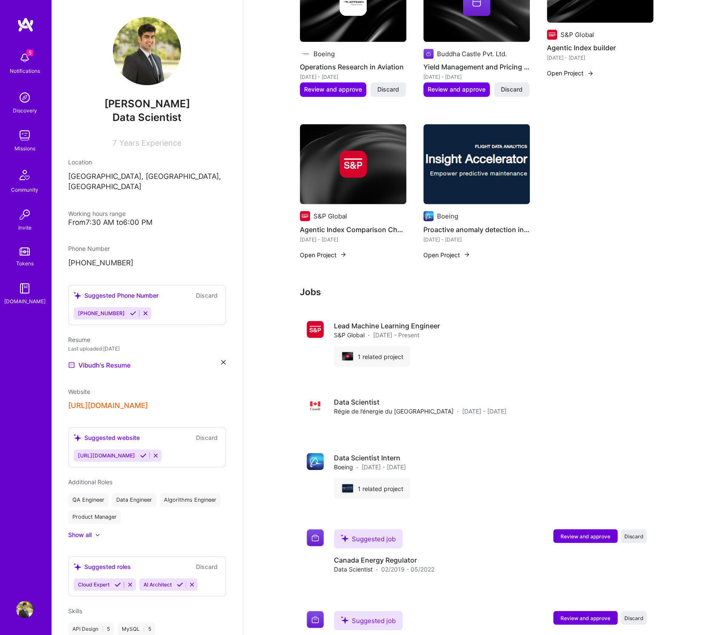
scroll to position [836, 0]
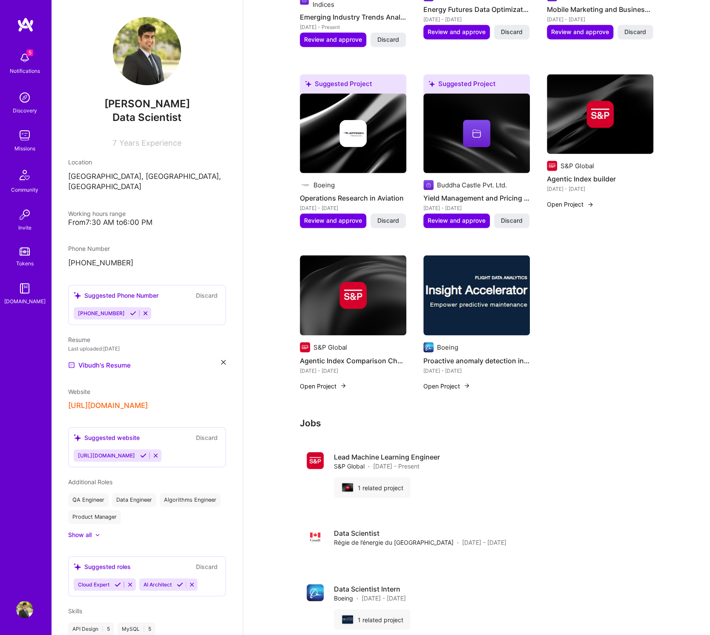
click at [349, 285] on img at bounding box center [353, 295] width 27 height 27
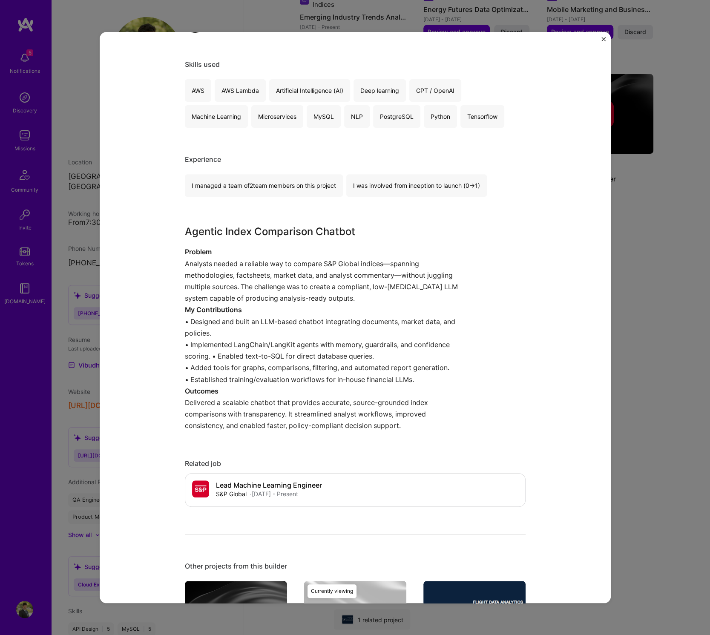
scroll to position [147, 0]
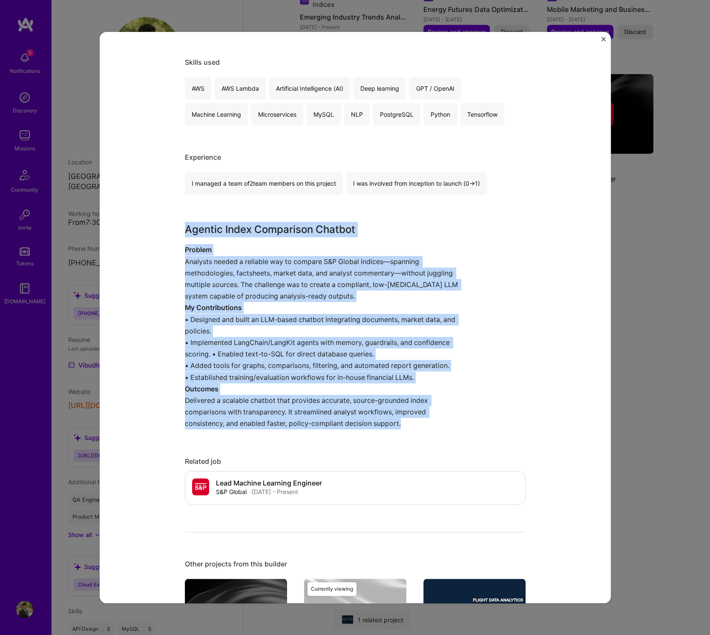
drag, startPoint x: 186, startPoint y: 230, endPoint x: 409, endPoint y: 426, distance: 297.3
click at [409, 426] on div "Agentic Index Comparison Chatbot Problem Analysts needed a reliable way to comp…" at bounding box center [323, 325] width 277 height 207
copy div "Agentic Index Comparison Chatbot Problem Analysts needed a reliable way to comp…"
